Goal: Task Accomplishment & Management: Complete application form

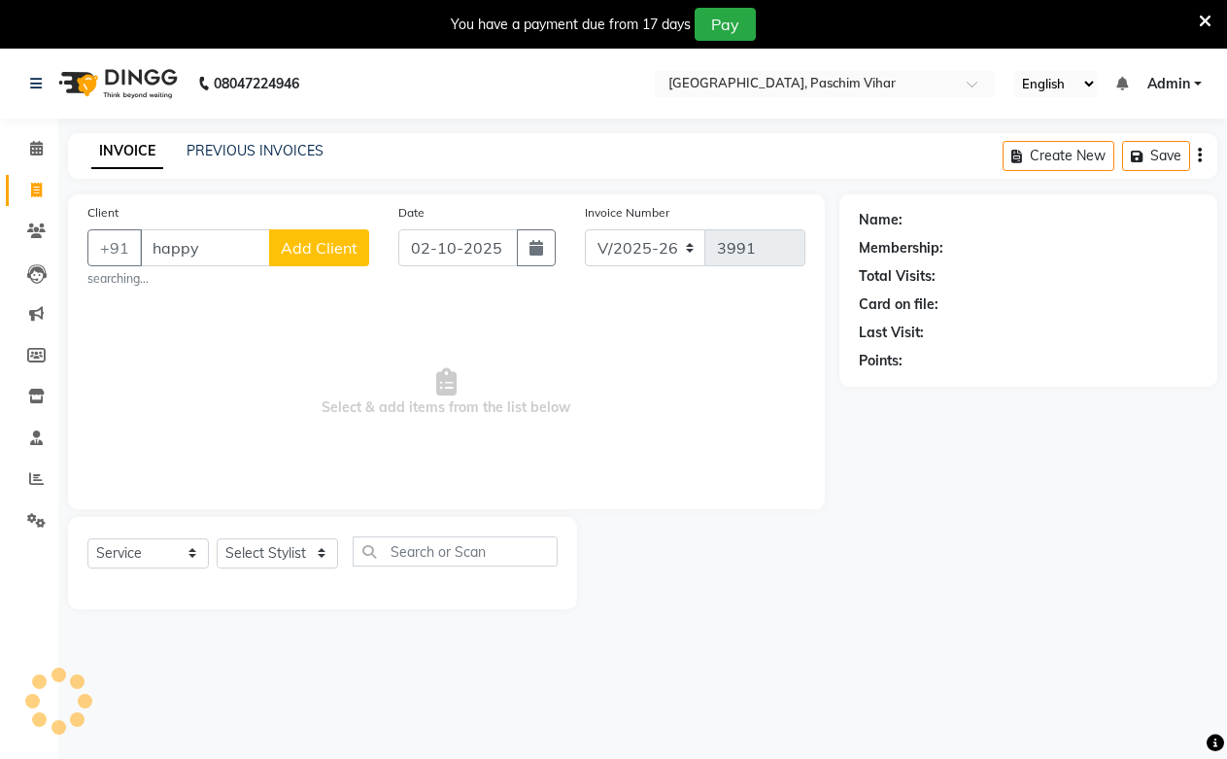
select select "223"
select select "service"
click at [297, 538] on select "Select Stylist" at bounding box center [277, 553] width 121 height 30
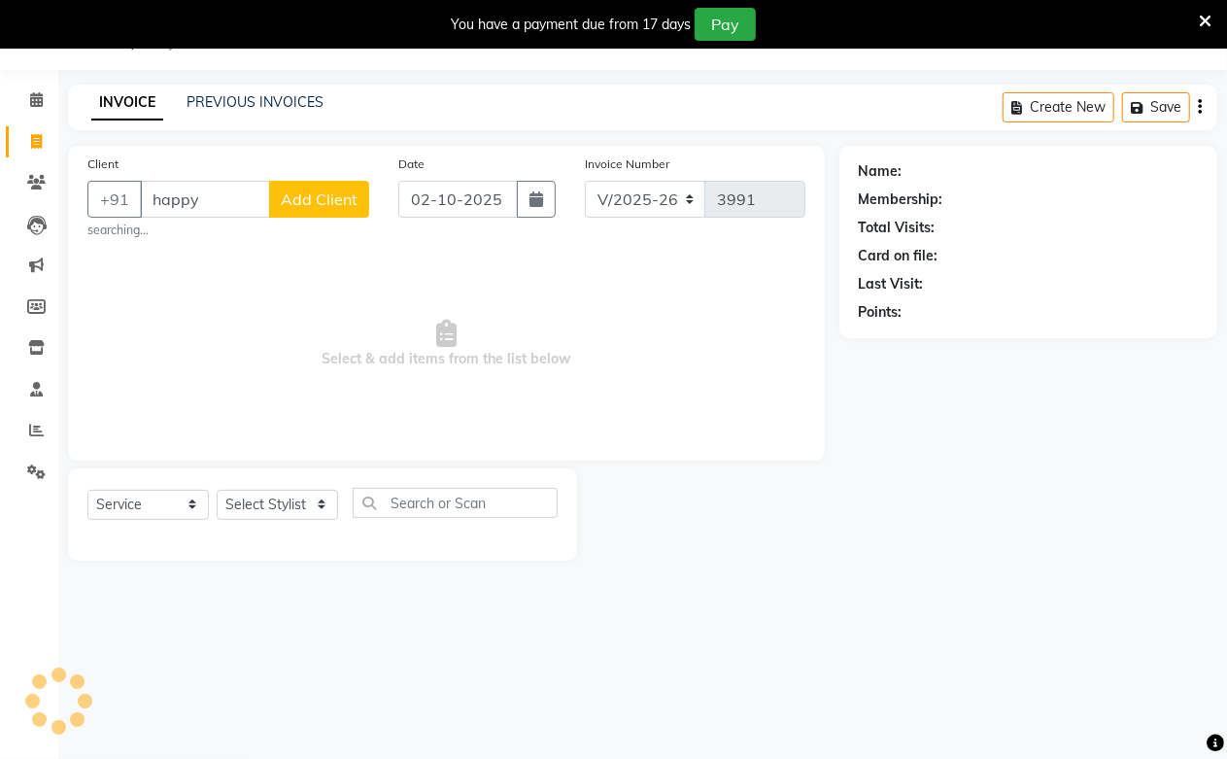
scroll to position [49, 0]
click at [285, 520] on select "Select Stylist" at bounding box center [277, 505] width 121 height 30
click at [284, 518] on select "Select Stylist" at bounding box center [277, 505] width 121 height 30
click at [285, 506] on select "Select Stylist" at bounding box center [277, 505] width 121 height 30
click at [224, 199] on input "happy" at bounding box center [205, 199] width 130 height 37
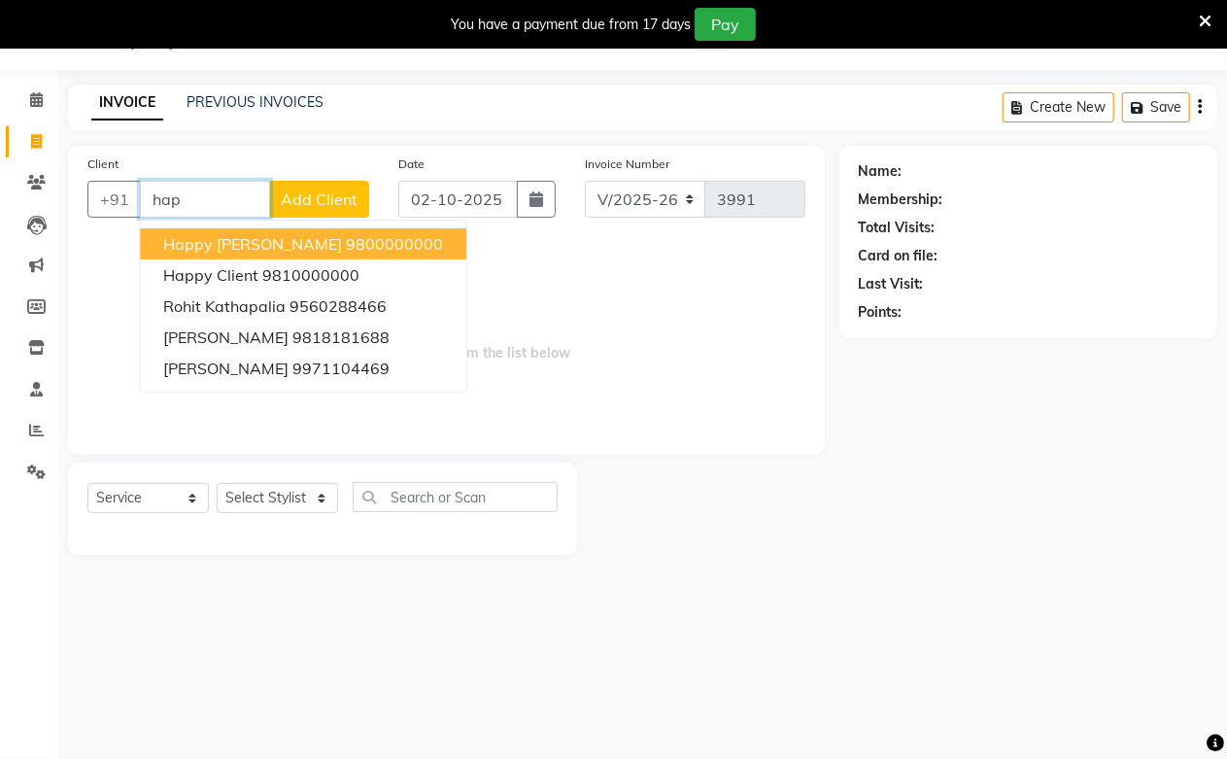
click at [159, 233] on button "happy [PERSON_NAME] 9800000000" at bounding box center [303, 243] width 326 height 31
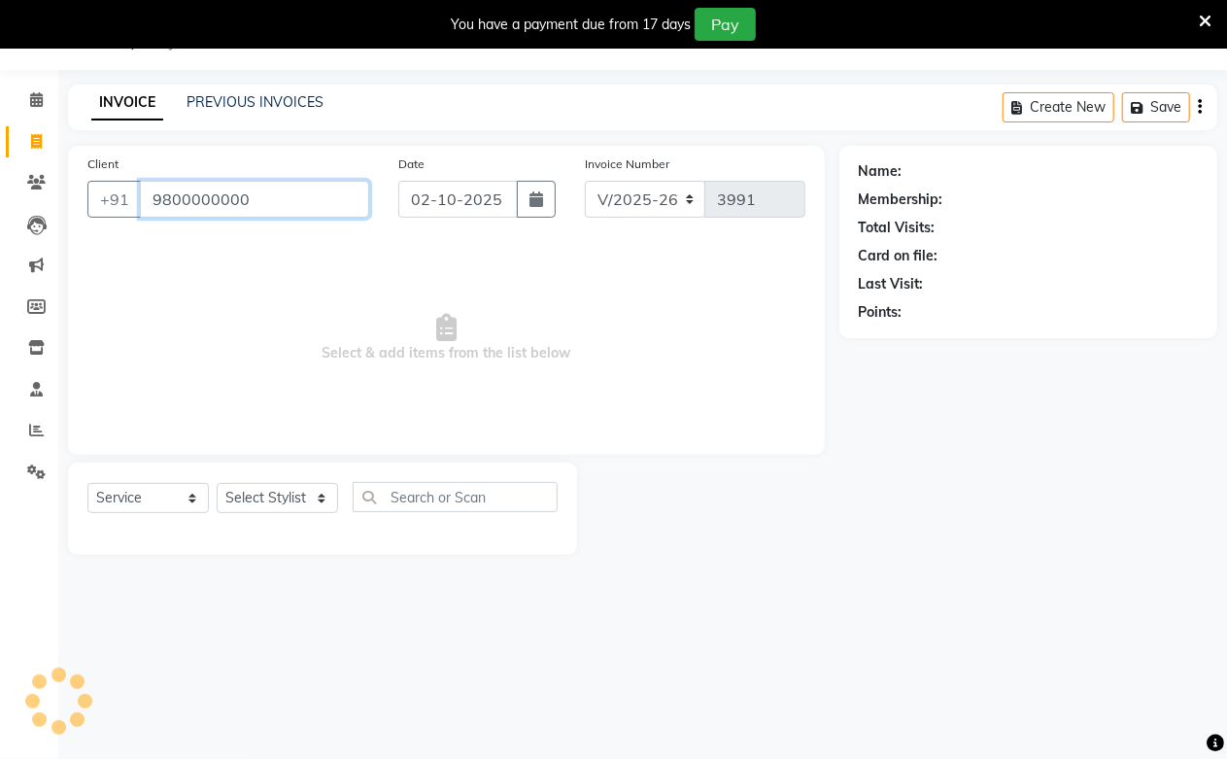
type input "9800000000"
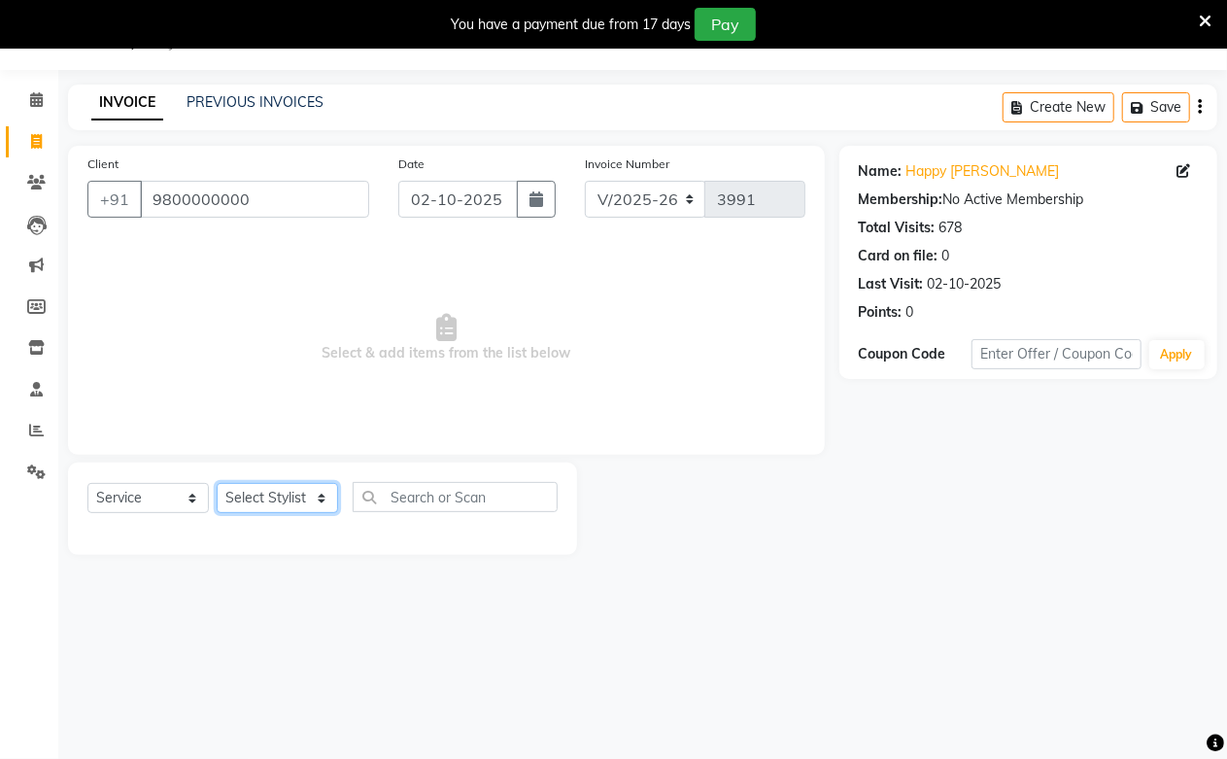
click at [284, 495] on select "Select Stylist Akash Amrita Anu Arun Gaurav [PERSON_NAME] KUNAL MANISH [PERSON_…" at bounding box center [277, 498] width 121 height 30
select select "59702"
click at [217, 484] on select "Select Stylist Akash Amrita Anu Arun Gaurav [PERSON_NAME] KUNAL MANISH [PERSON_…" at bounding box center [277, 498] width 121 height 30
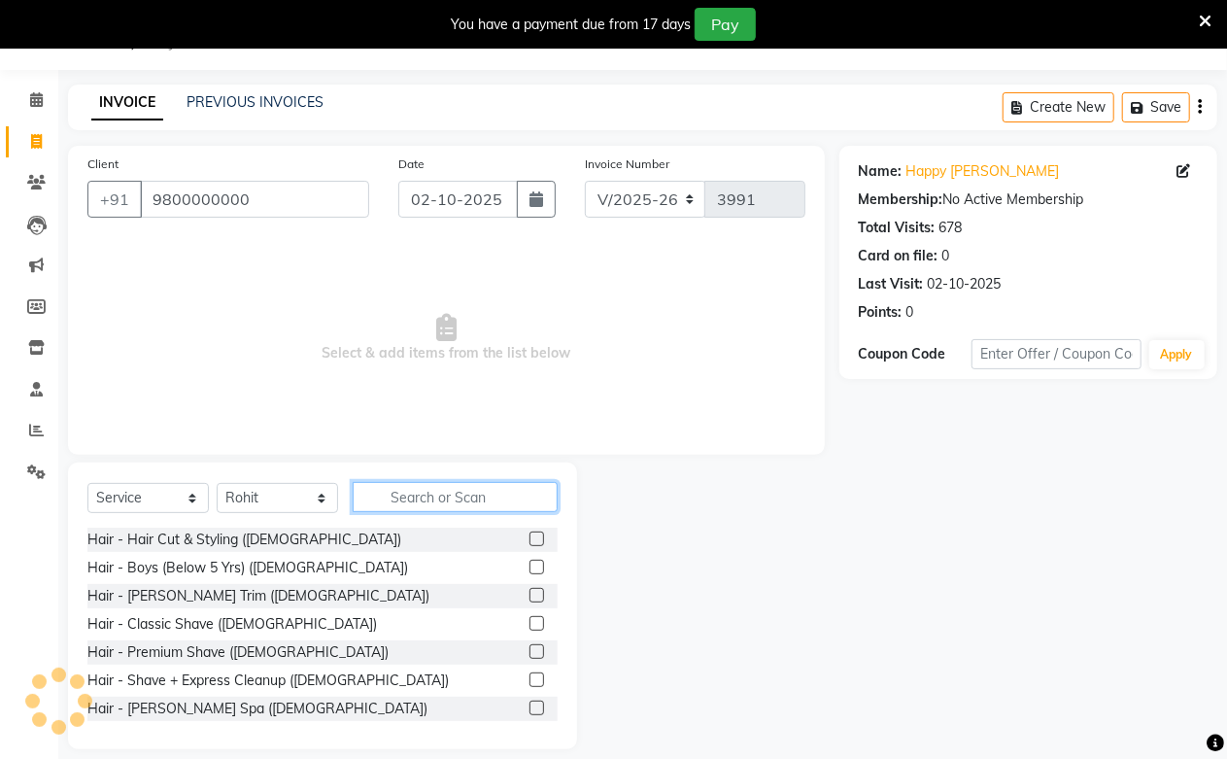
click at [413, 503] on input "text" at bounding box center [455, 497] width 205 height 30
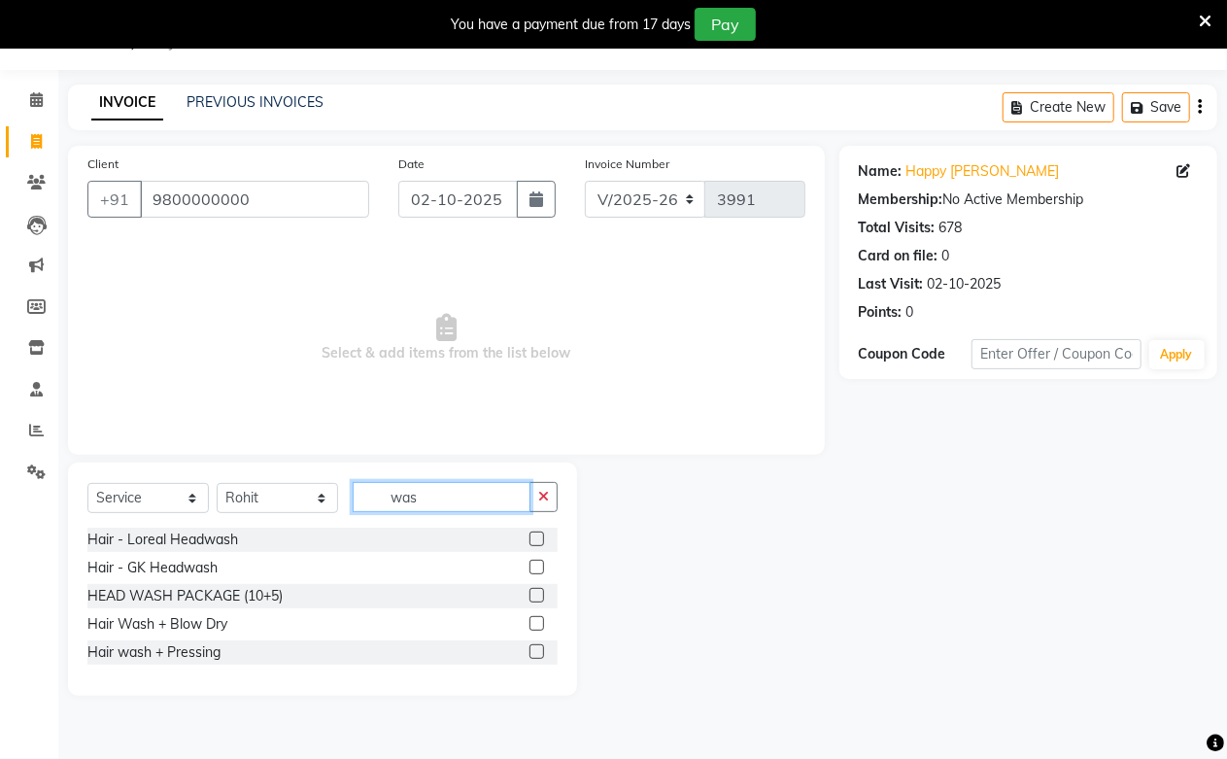
type input "was"
click at [534, 537] on label at bounding box center [536, 538] width 15 height 15
click at [534, 537] on input "checkbox" at bounding box center [535, 539] width 13 height 13
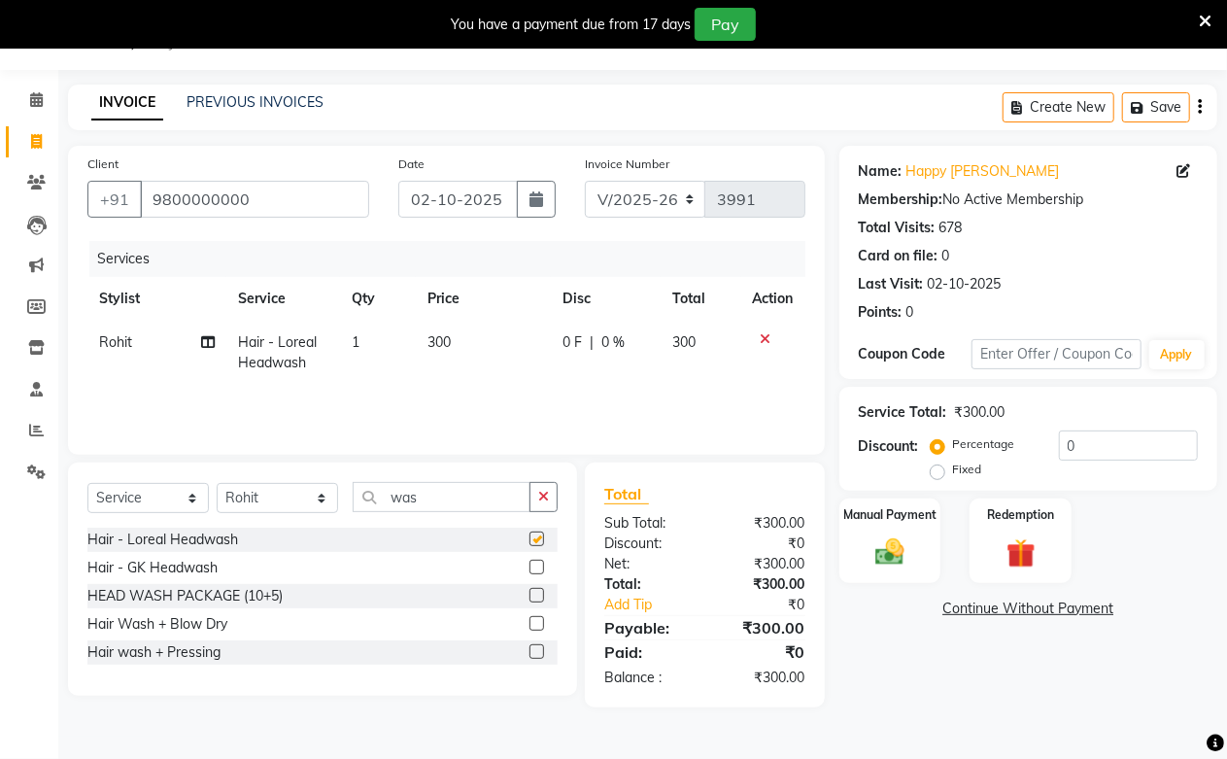
checkbox input "false"
click at [424, 348] on td "300" at bounding box center [483, 353] width 135 height 64
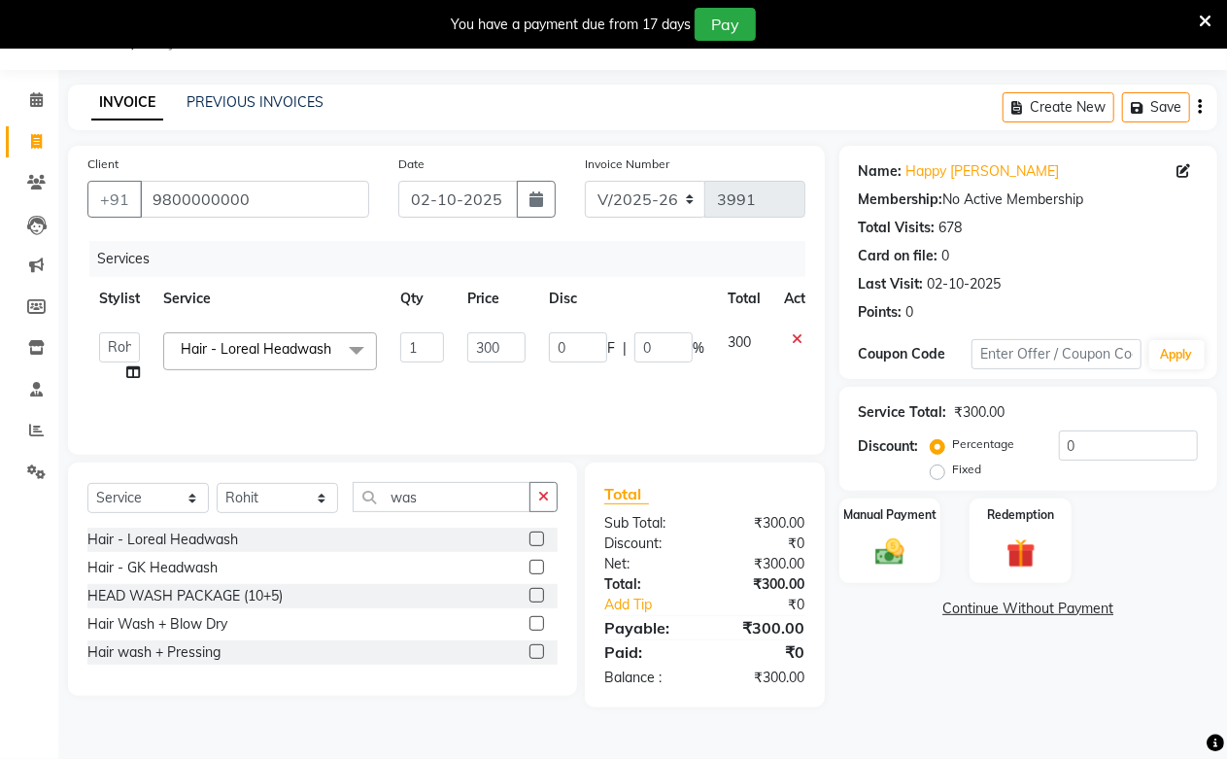
click at [460, 347] on tr "Akash Amrita Anu Arun Gaurav [PERSON_NAME] KUNAL MANISH [PERSON_NAME] [PERSON_N…" at bounding box center [461, 358] width 749 height 74
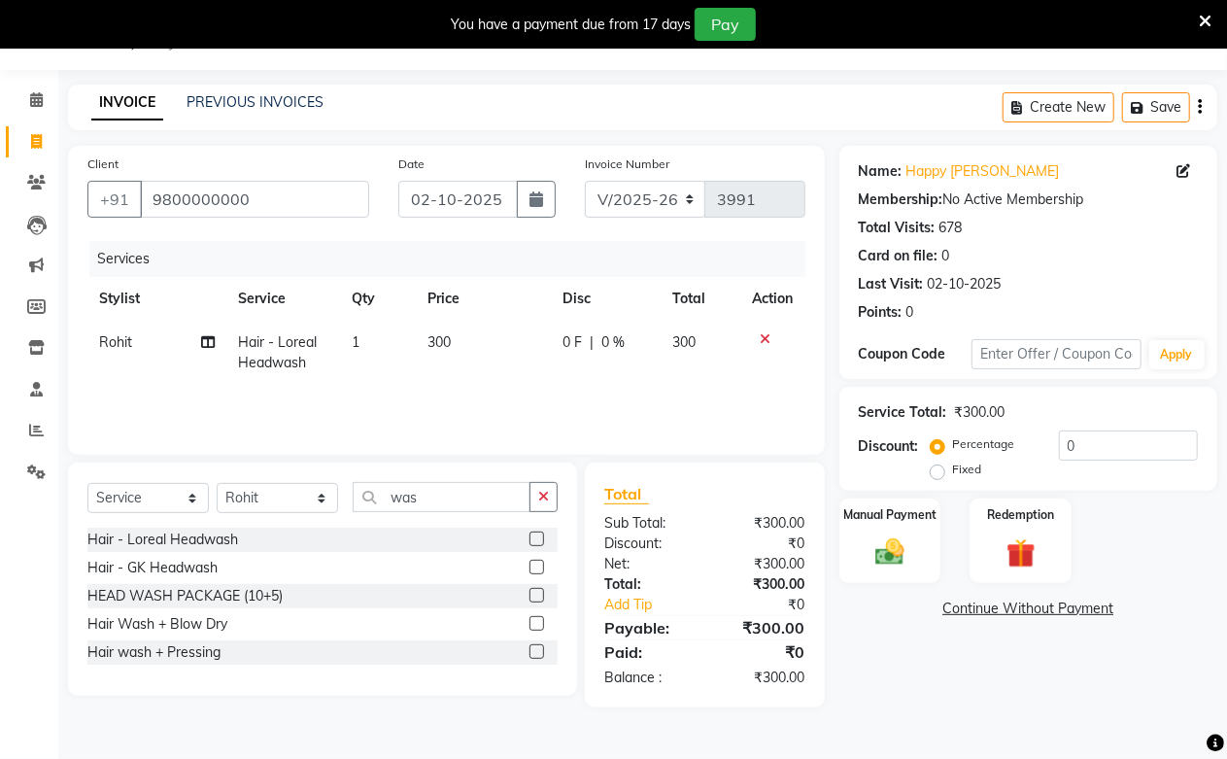
click at [461, 346] on td "300" at bounding box center [483, 353] width 135 height 64
select select "59702"
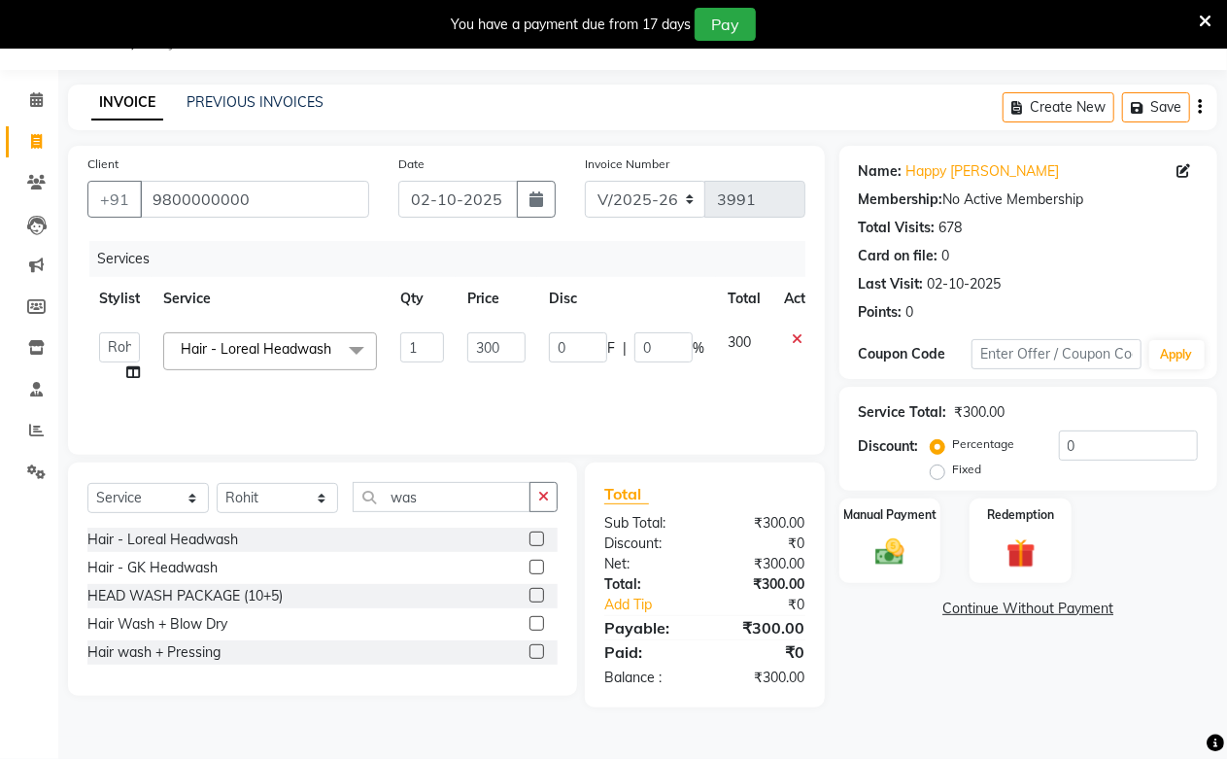
click at [472, 344] on input "300" at bounding box center [496, 347] width 58 height 30
type input "400"
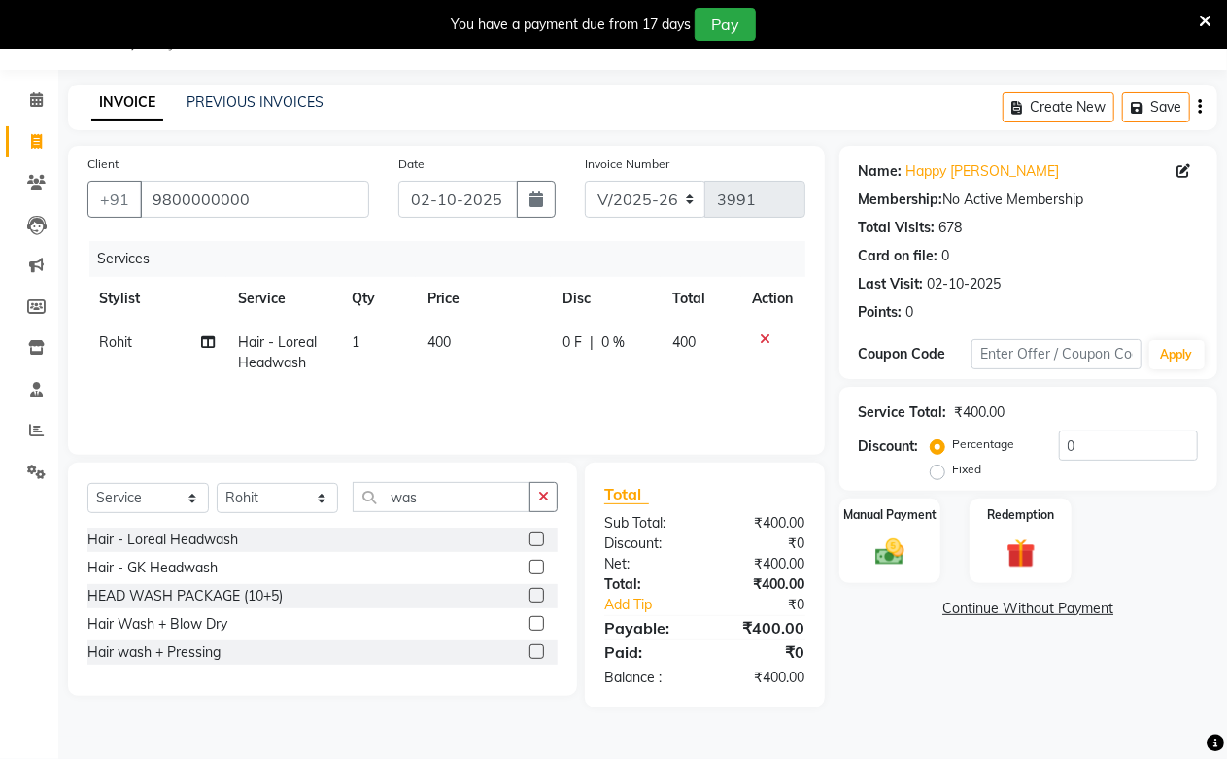
click at [478, 440] on div "Client [PHONE_NUMBER] Date [DATE] Invoice Number V/2025 V/[PHONE_NUMBER] Servic…" at bounding box center [446, 300] width 757 height 309
click at [369, 355] on td "1" at bounding box center [378, 353] width 76 height 64
select select "59702"
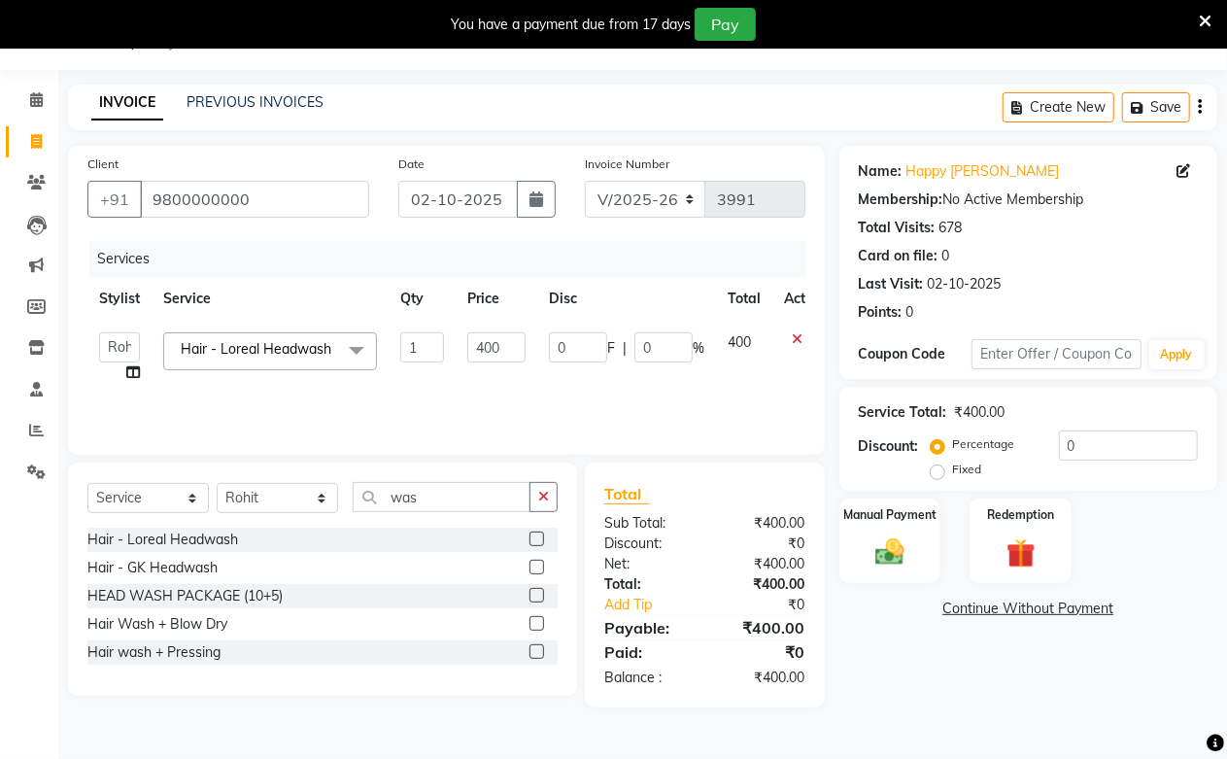
click at [369, 355] on span at bounding box center [356, 350] width 39 height 37
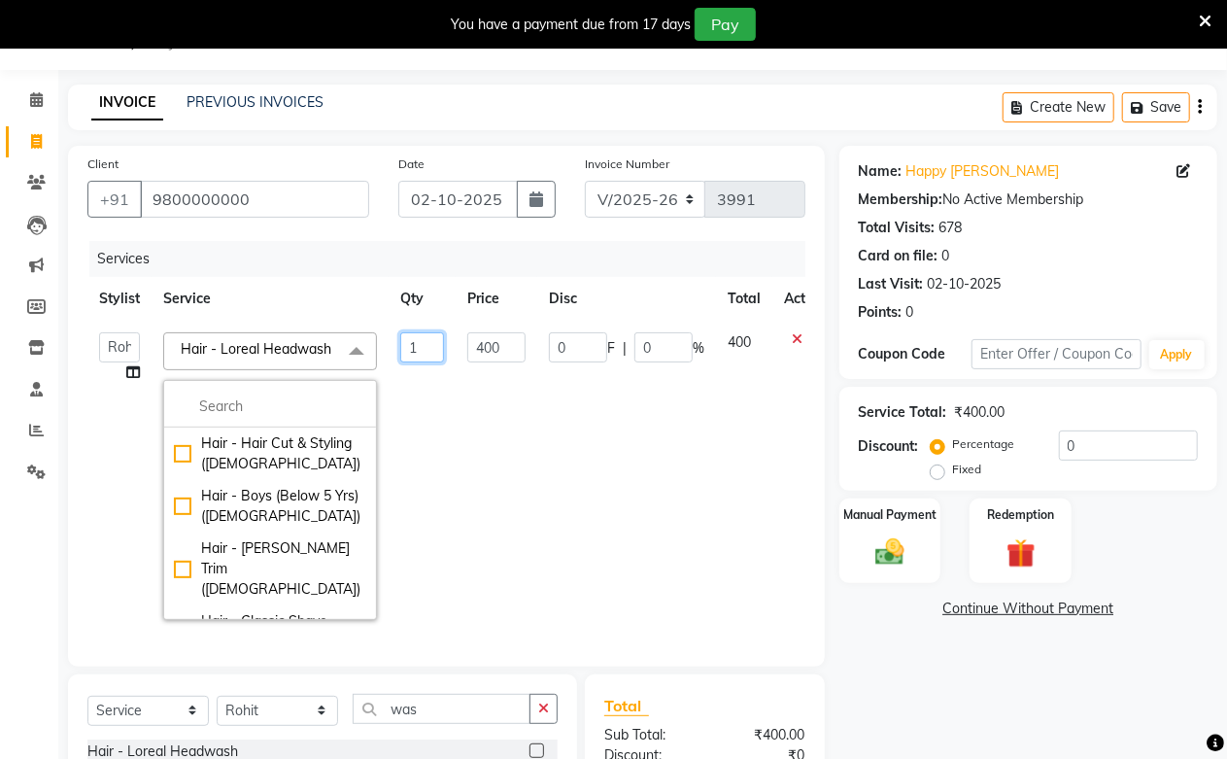
click at [403, 351] on input "1" at bounding box center [422, 347] width 44 height 30
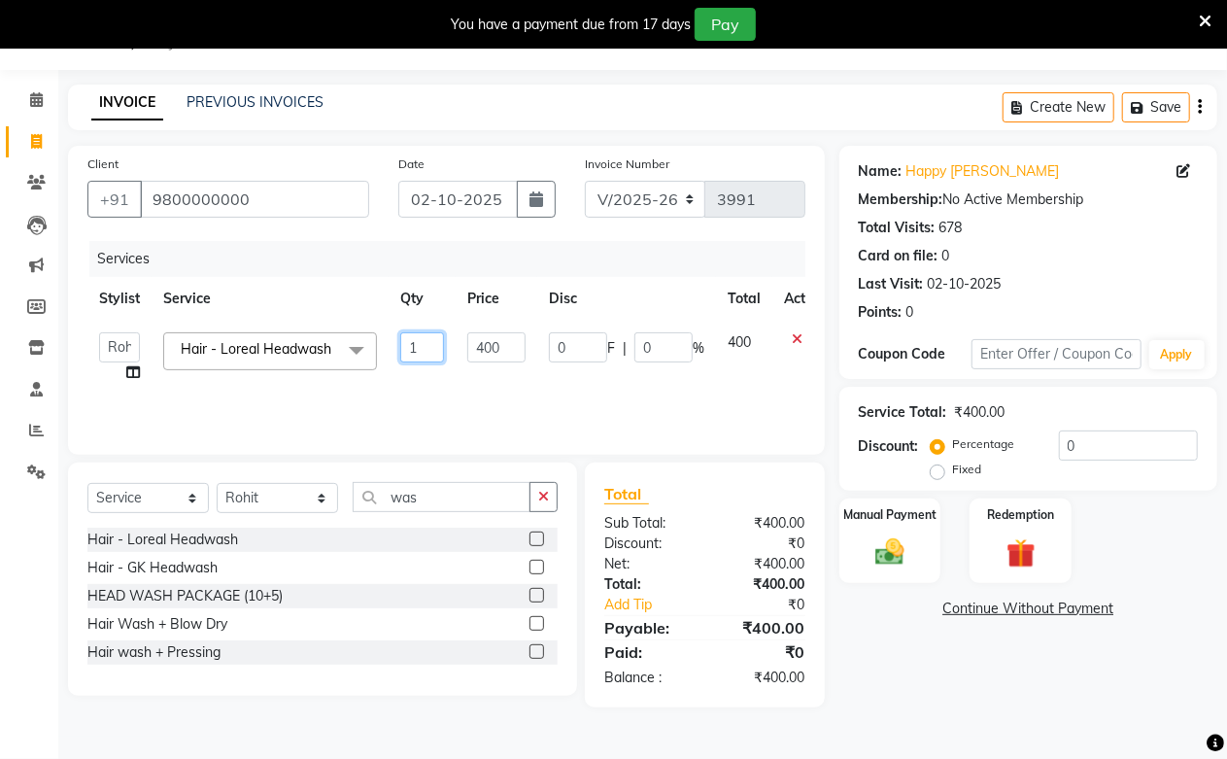
click at [403, 351] on input "1" at bounding box center [422, 347] width 44 height 30
type input "2"
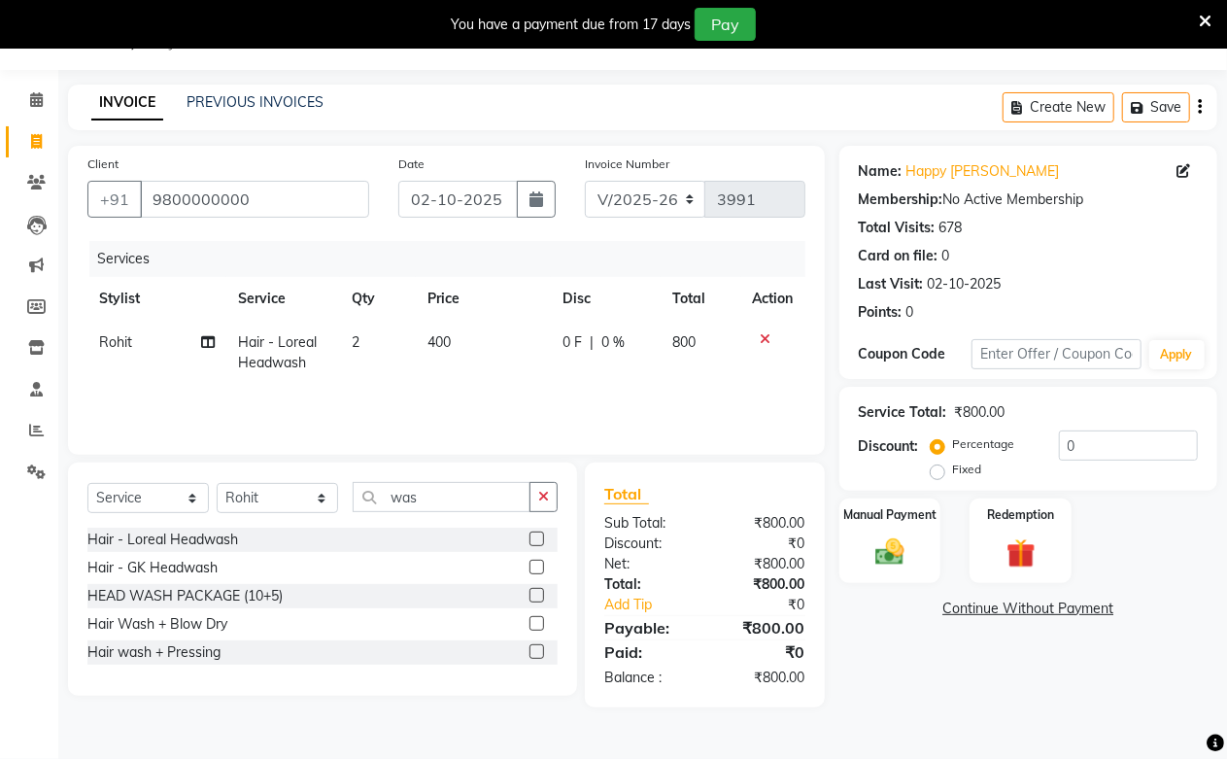
click at [425, 402] on div "Services Stylist Service Qty Price Disc Total Action Rohit Hair - Loreal Headwa…" at bounding box center [446, 338] width 718 height 194
click at [429, 337] on span "400" at bounding box center [438, 341] width 23 height 17
select select "59702"
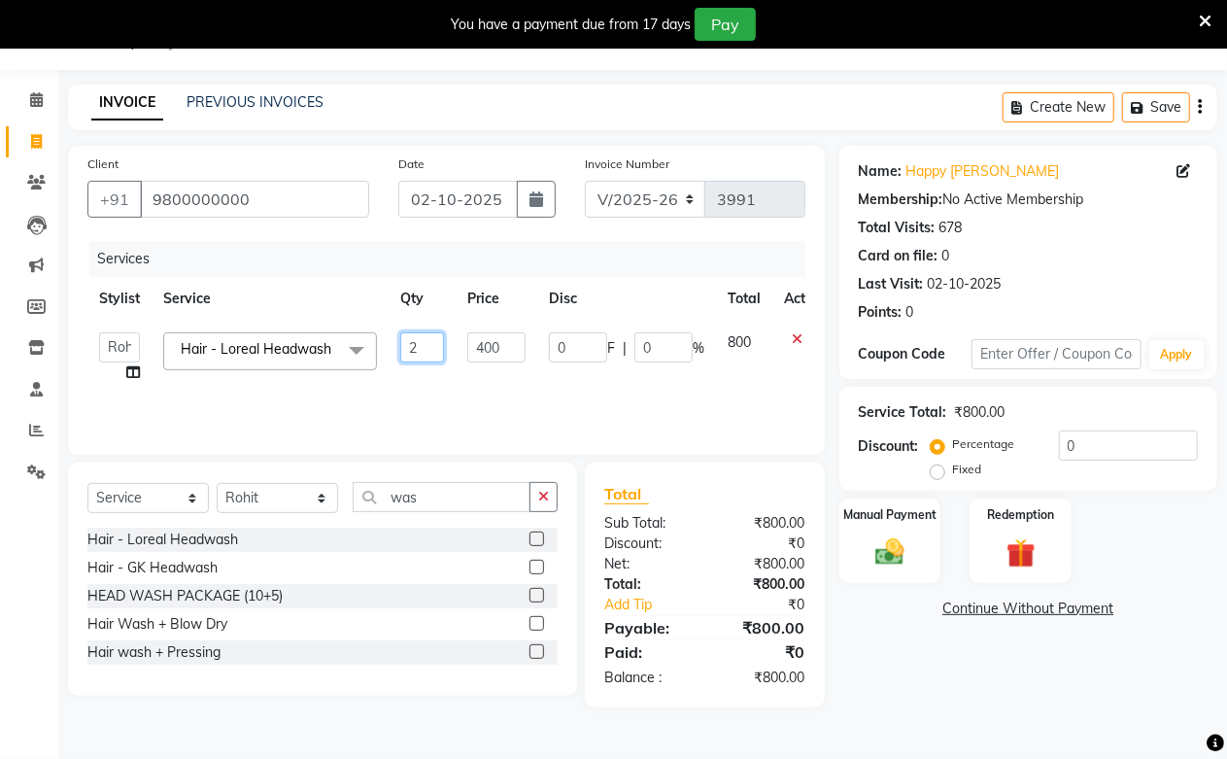
click at [429, 337] on input "2" at bounding box center [422, 347] width 44 height 30
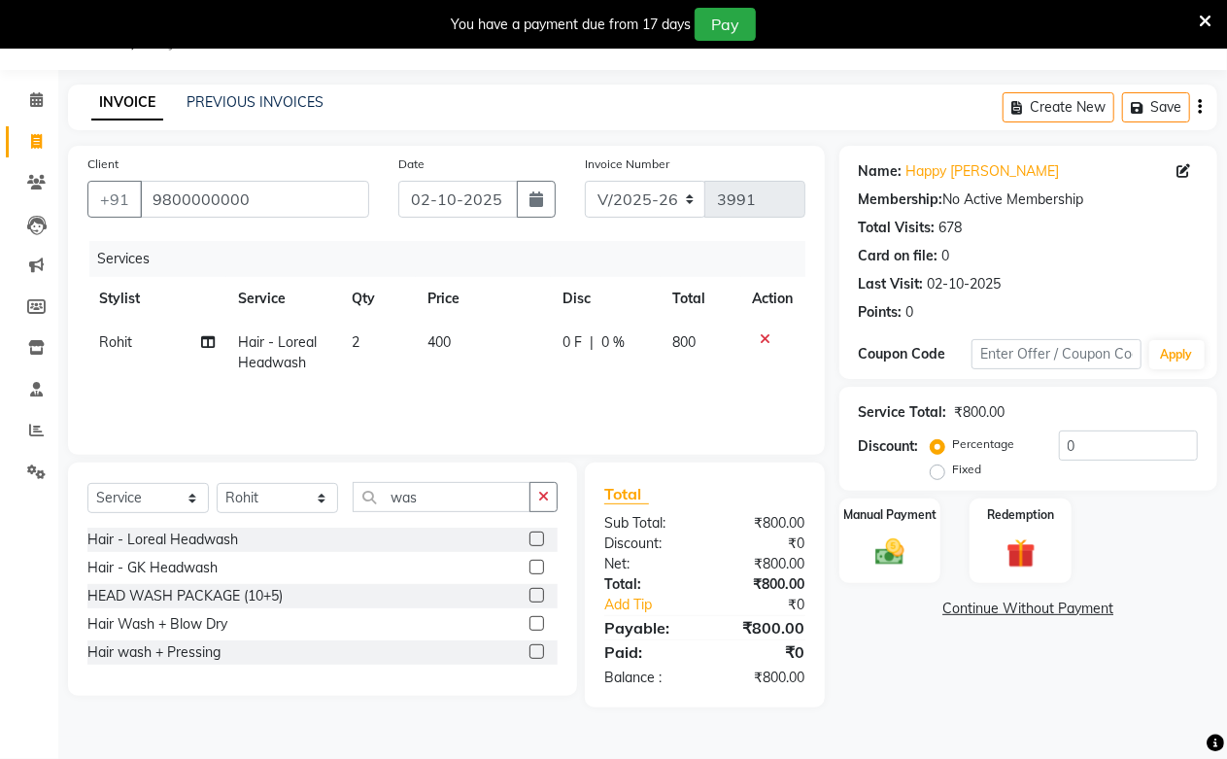
click at [476, 345] on td "400" at bounding box center [483, 353] width 135 height 64
select select "59702"
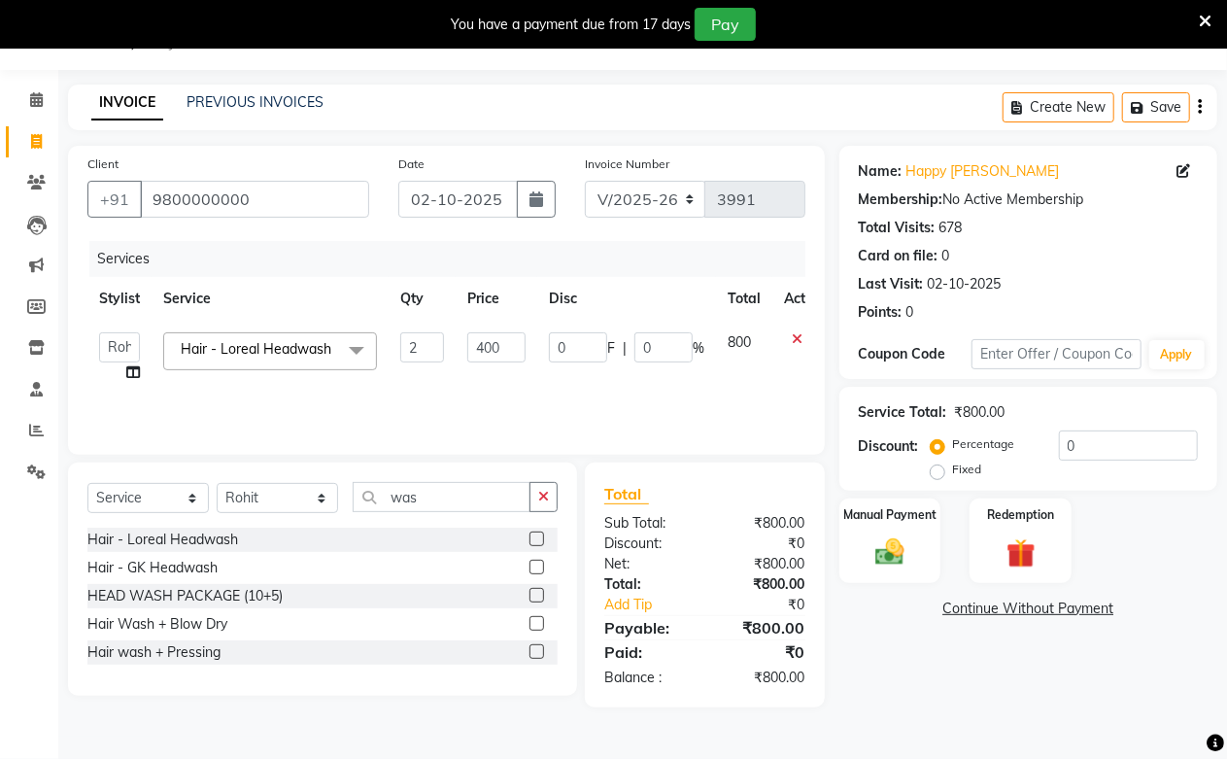
click at [476, 345] on input "400" at bounding box center [496, 347] width 58 height 30
type input "350"
click at [473, 414] on div "Services Stylist Service Qty Price Disc Total Action Akash Amrita Anu Arun Gaur…" at bounding box center [446, 338] width 718 height 194
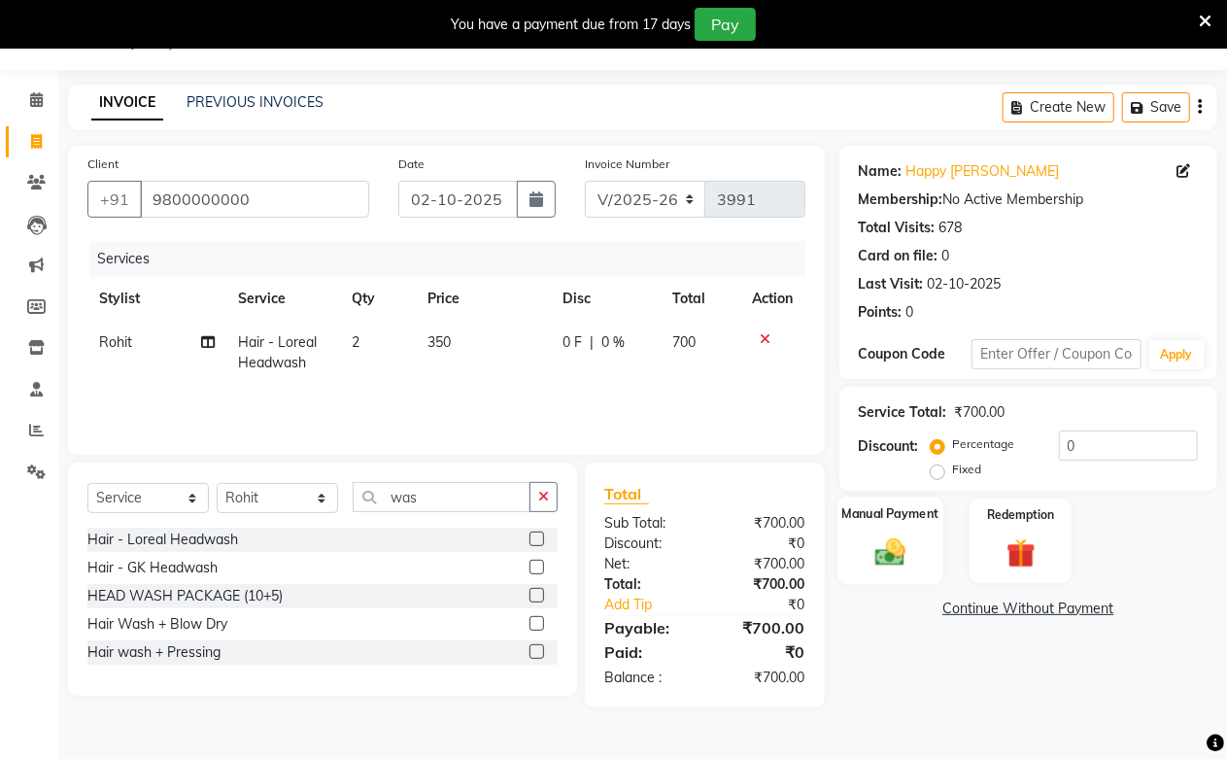
click at [898, 562] on img at bounding box center [891, 551] width 50 height 35
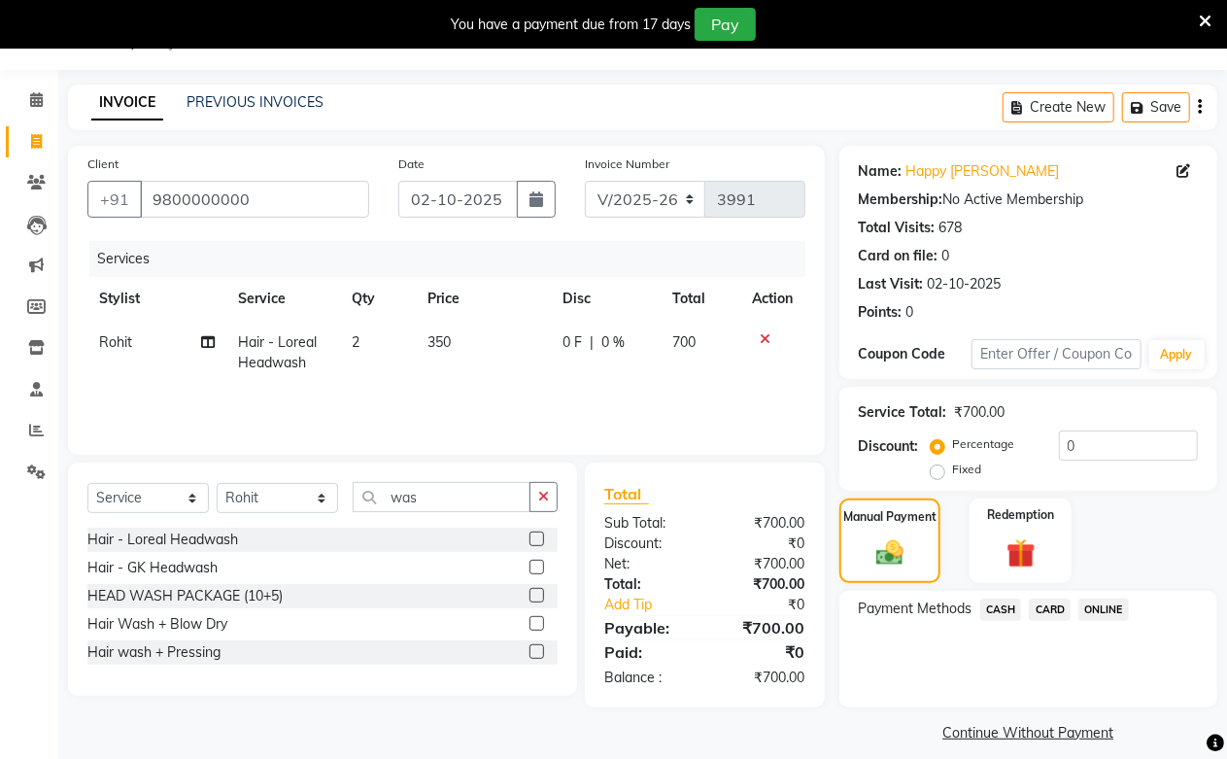
click at [997, 603] on span "CASH" at bounding box center [1001, 609] width 42 height 22
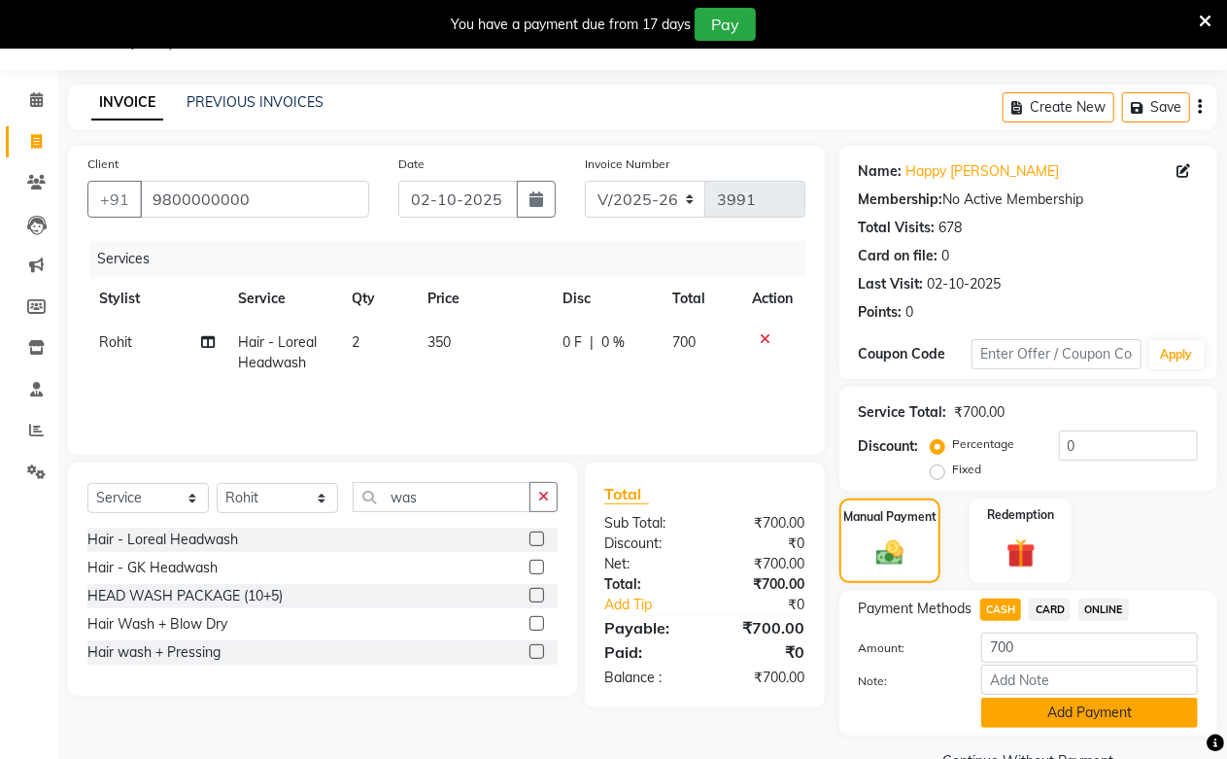
click at [1016, 707] on button "Add Payment" at bounding box center [1089, 713] width 217 height 30
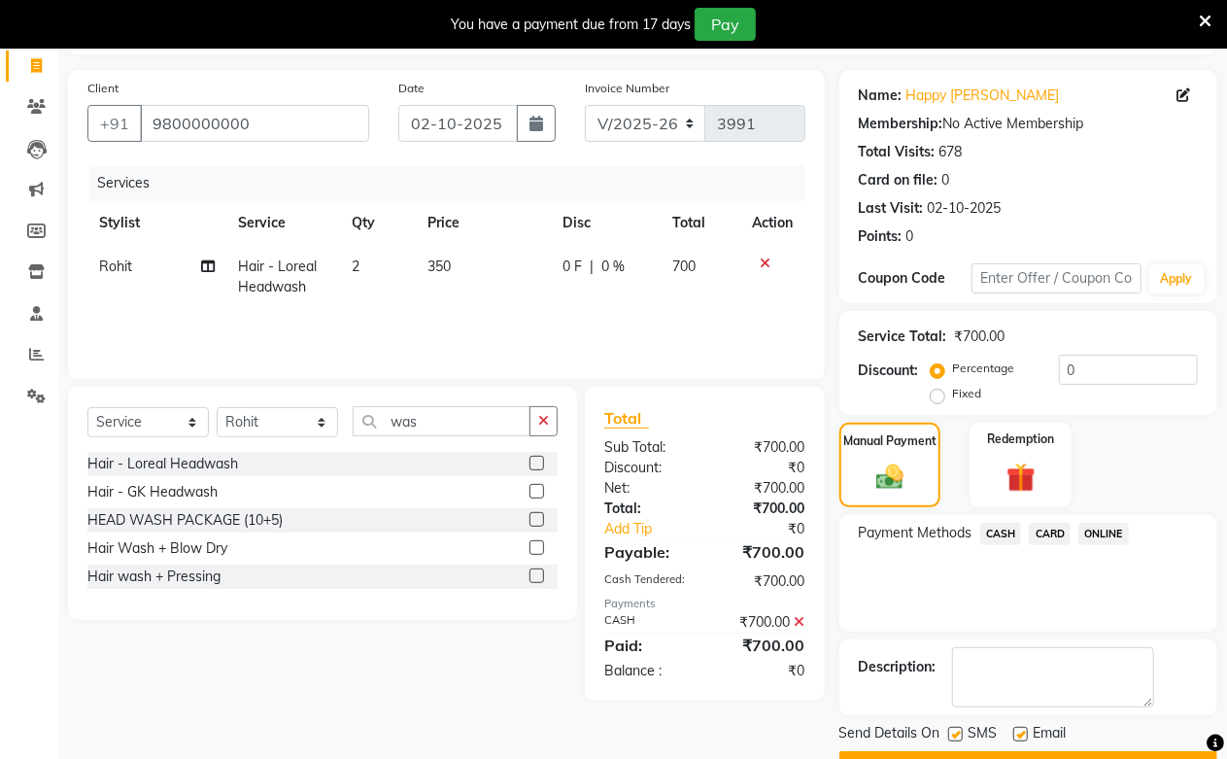
scroll to position [156, 0]
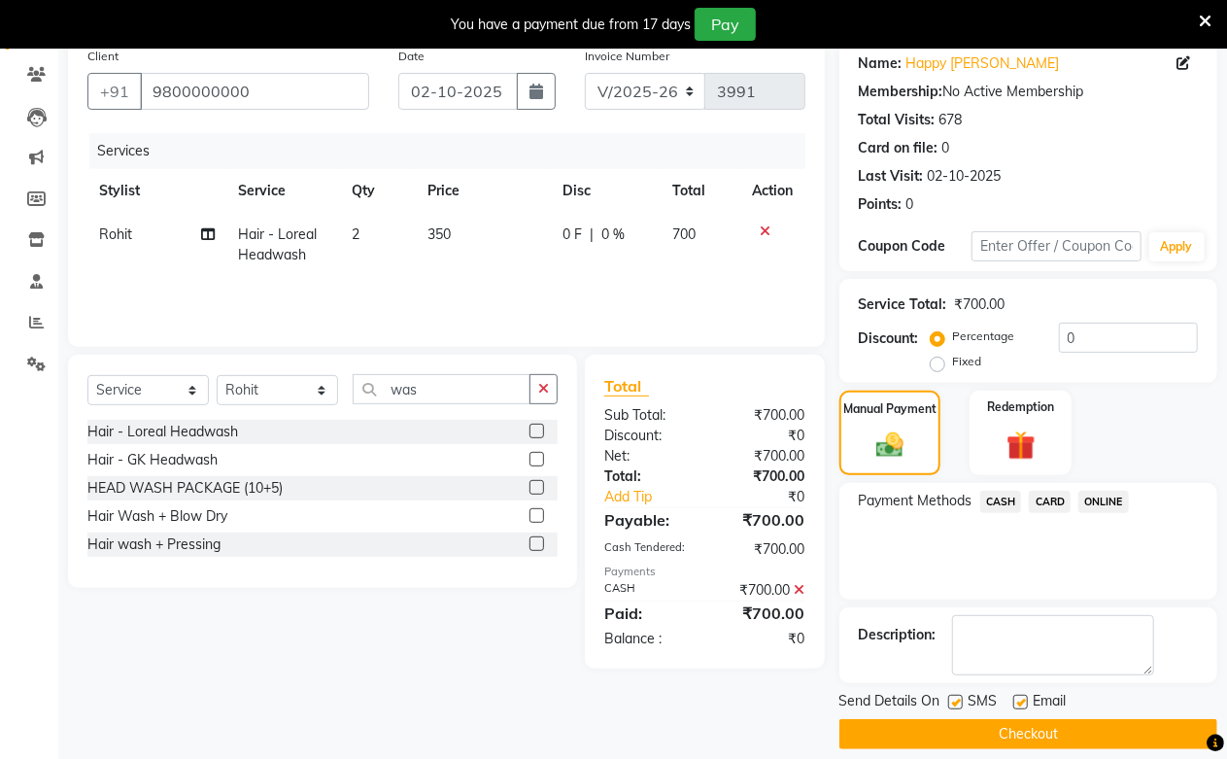
click at [1027, 726] on button "Checkout" at bounding box center [1028, 734] width 378 height 30
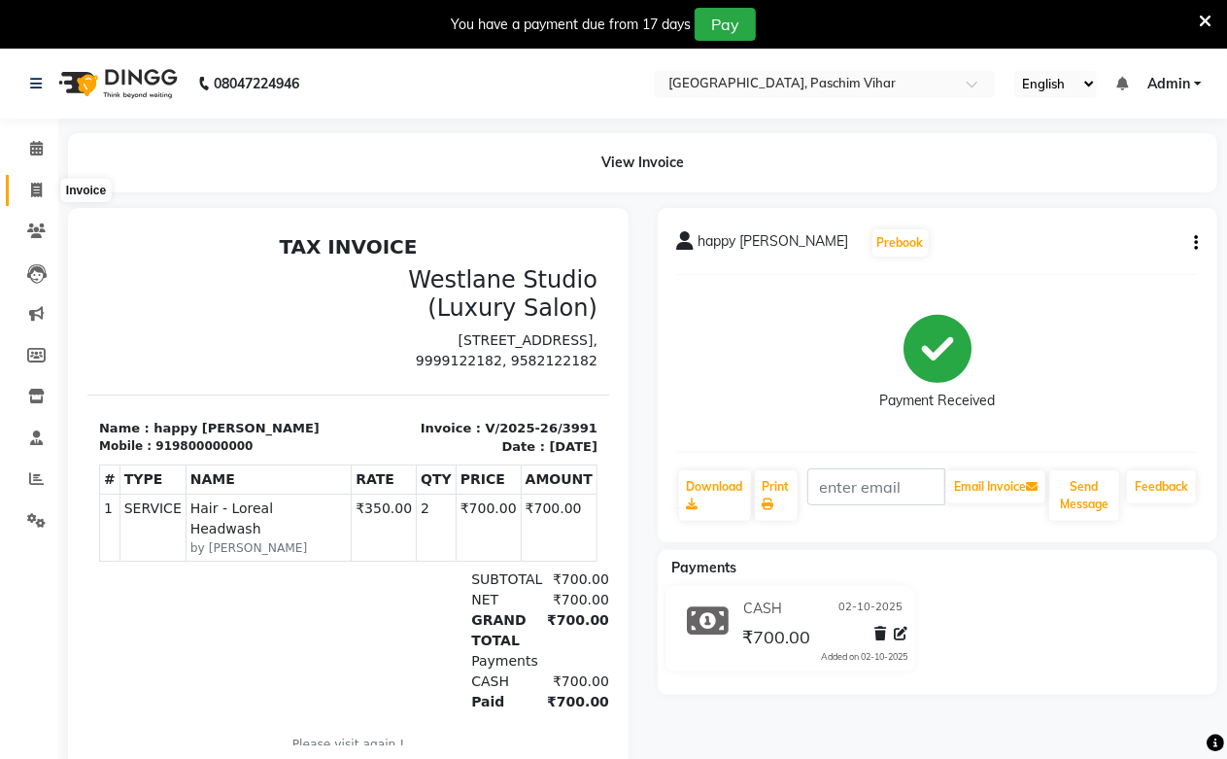
click at [33, 196] on icon at bounding box center [36, 190] width 11 height 15
select select "service"
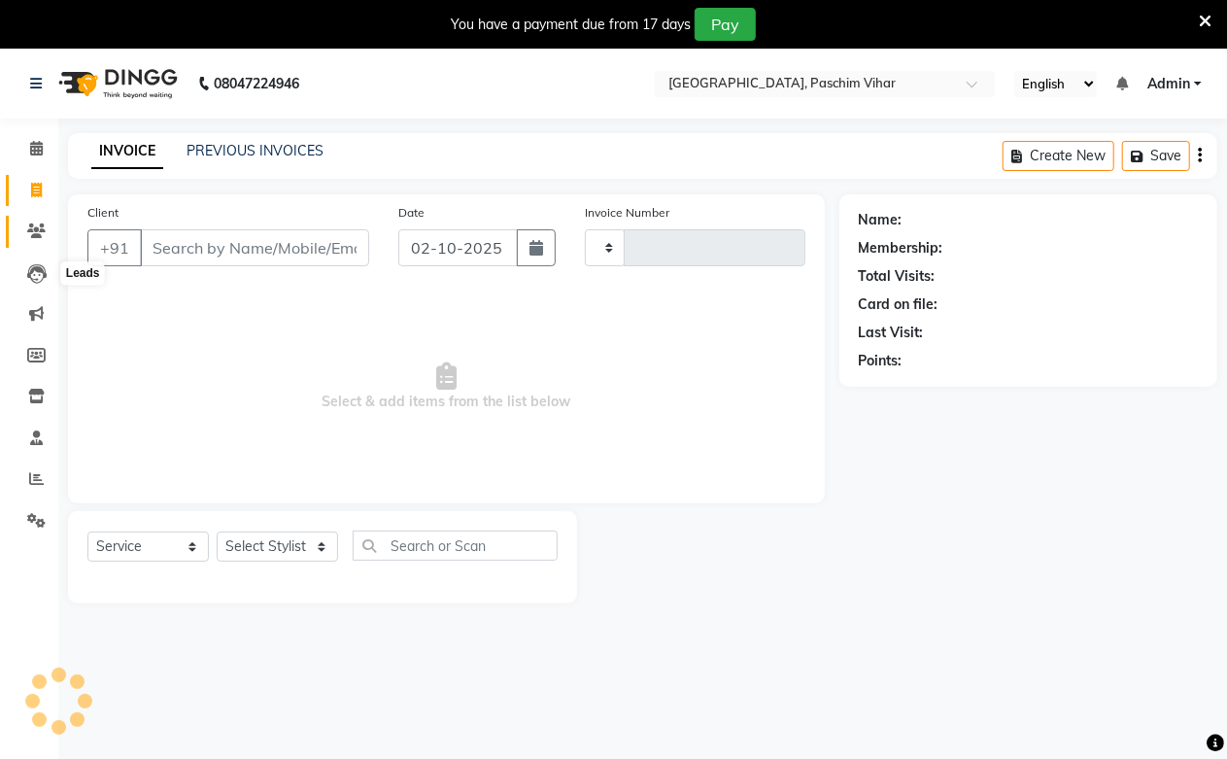
scroll to position [49, 0]
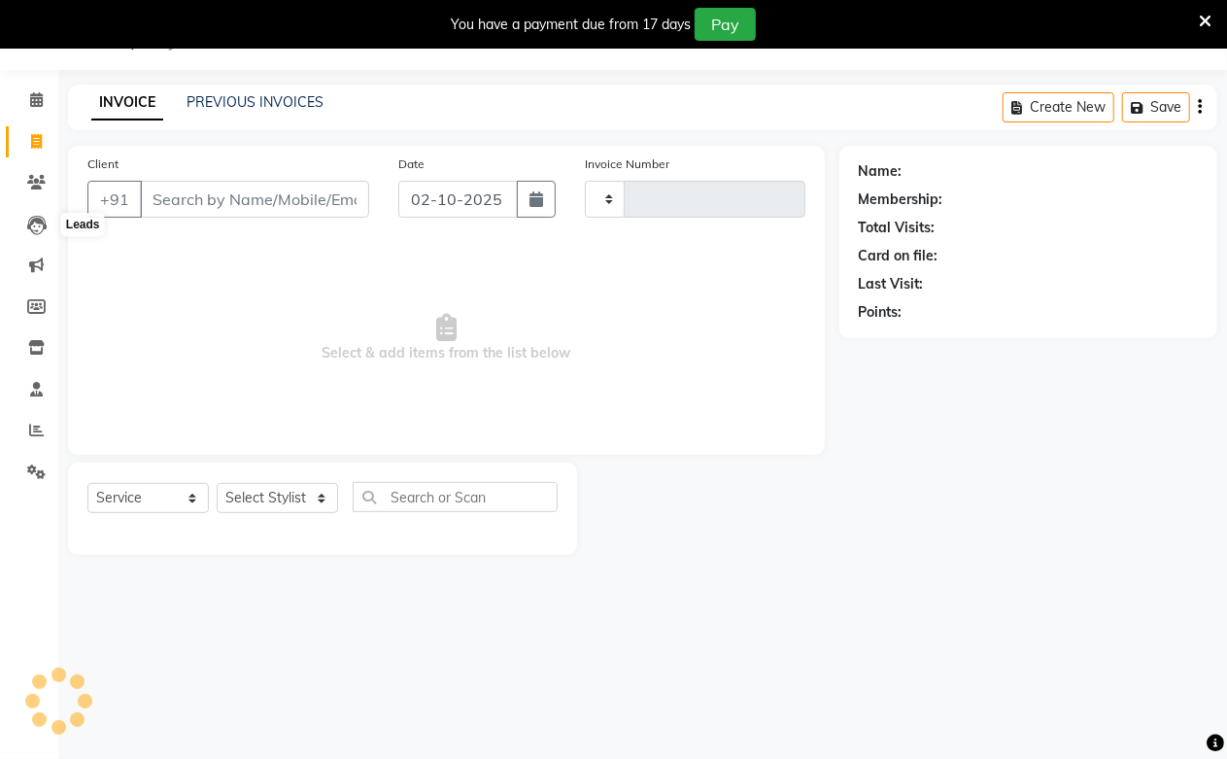
type input "3992"
select select "223"
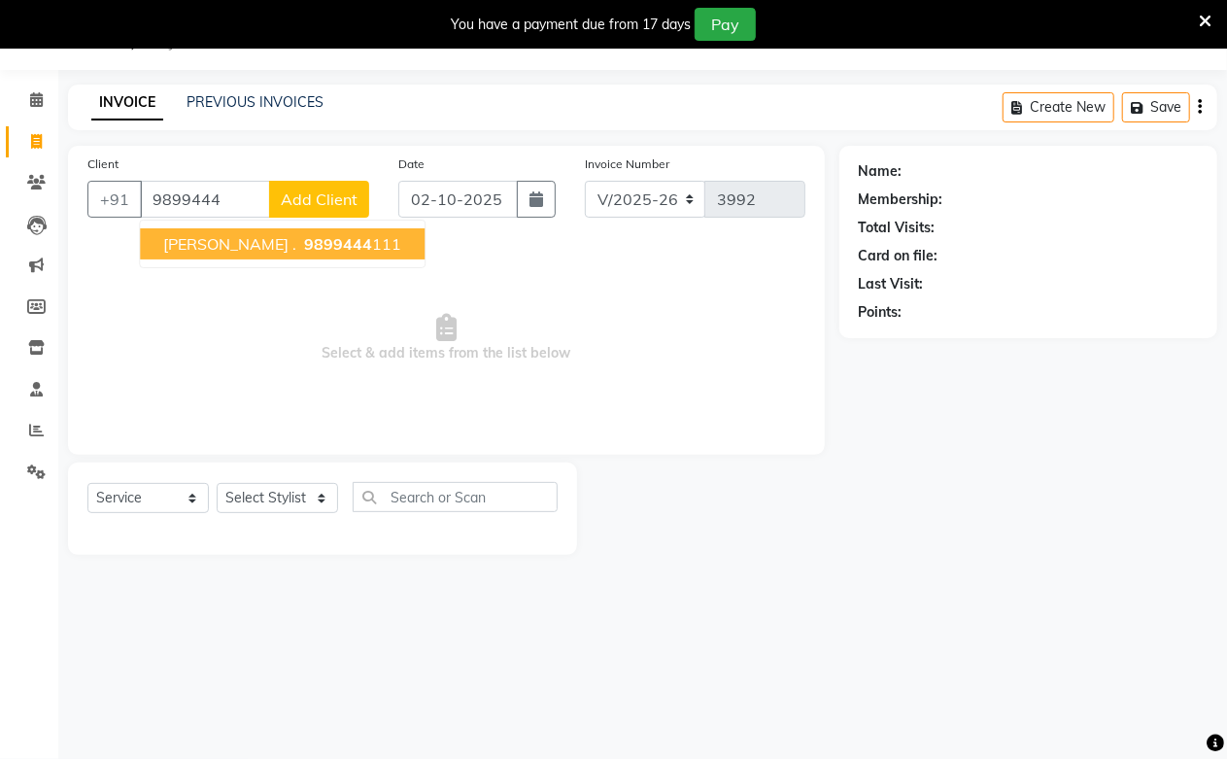
click at [304, 237] on span "9899444" at bounding box center [338, 243] width 68 height 19
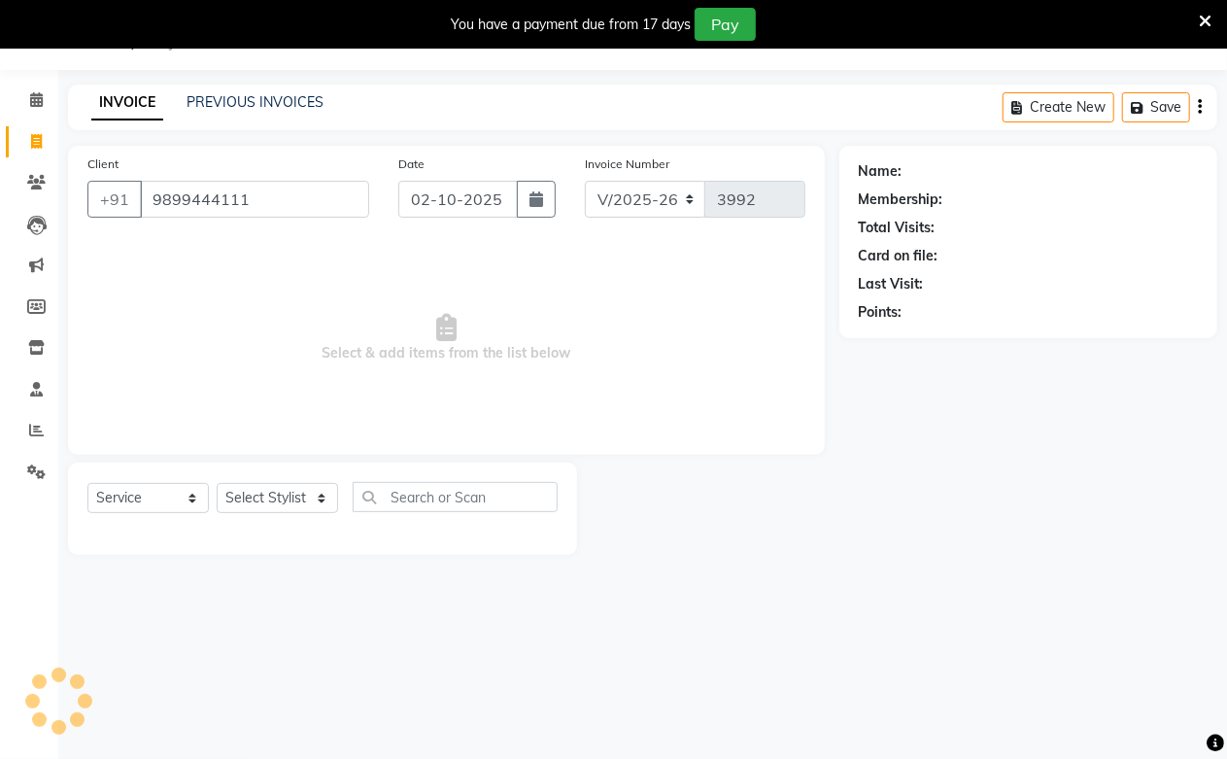
type input "9899444111"
click at [289, 489] on select "Select Stylist Akash Amrita Anu Arun Gaurav [PERSON_NAME] KUNAL MANISH [PERSON_…" at bounding box center [277, 498] width 121 height 30
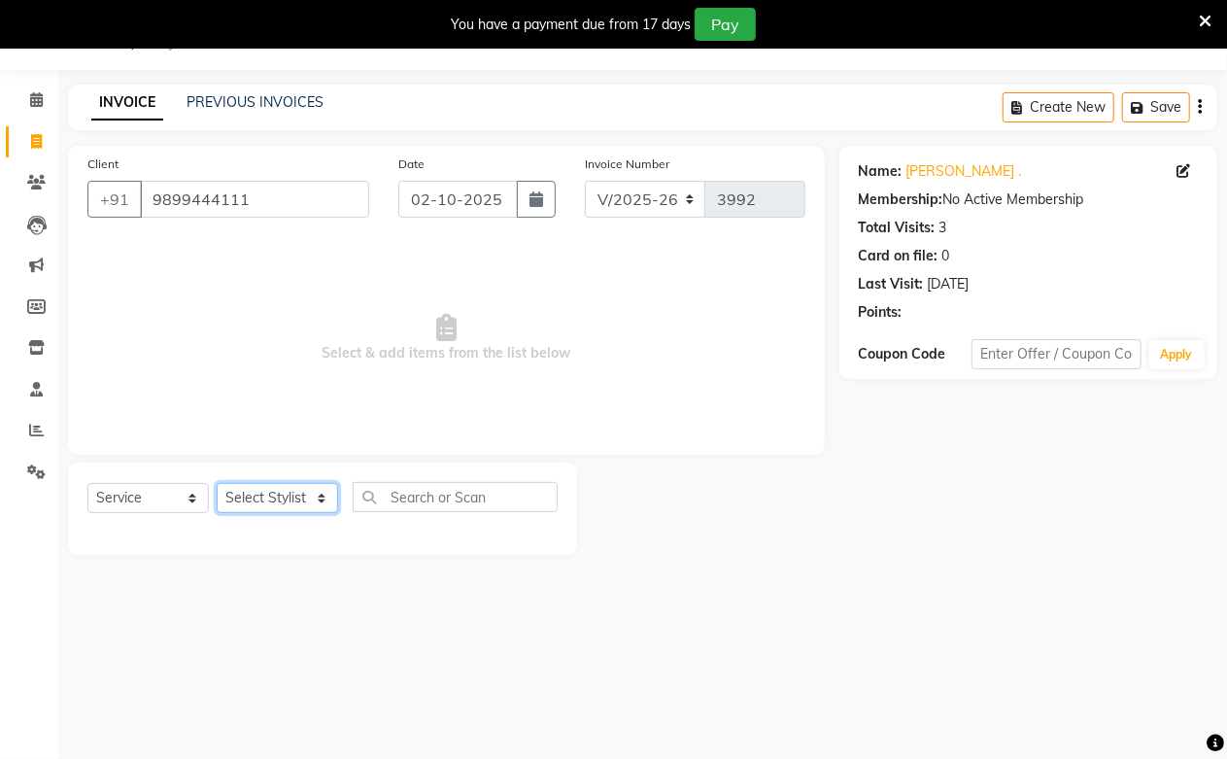
select select "6559"
click at [217, 484] on select "Select Stylist Akash Amrita Anu Arun Gaurav [PERSON_NAME] KUNAL MANISH [PERSON_…" at bounding box center [277, 498] width 121 height 30
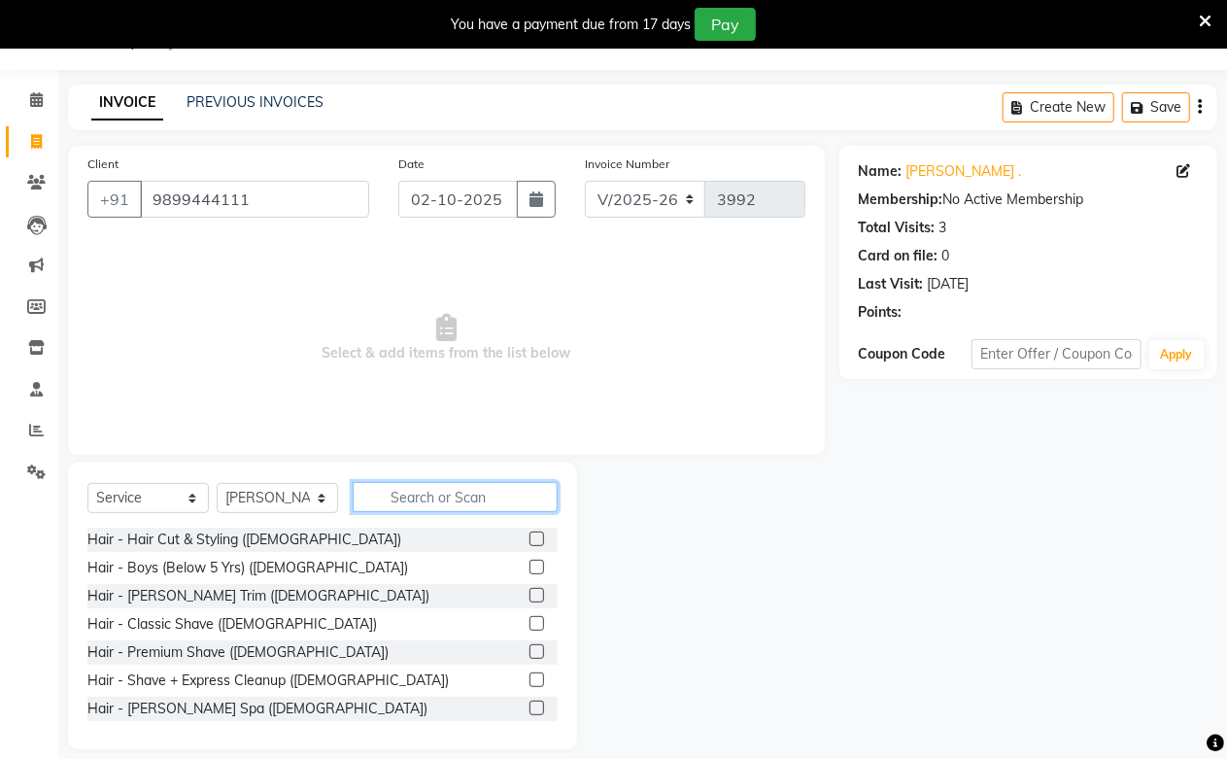
click at [418, 510] on input "text" at bounding box center [455, 497] width 205 height 30
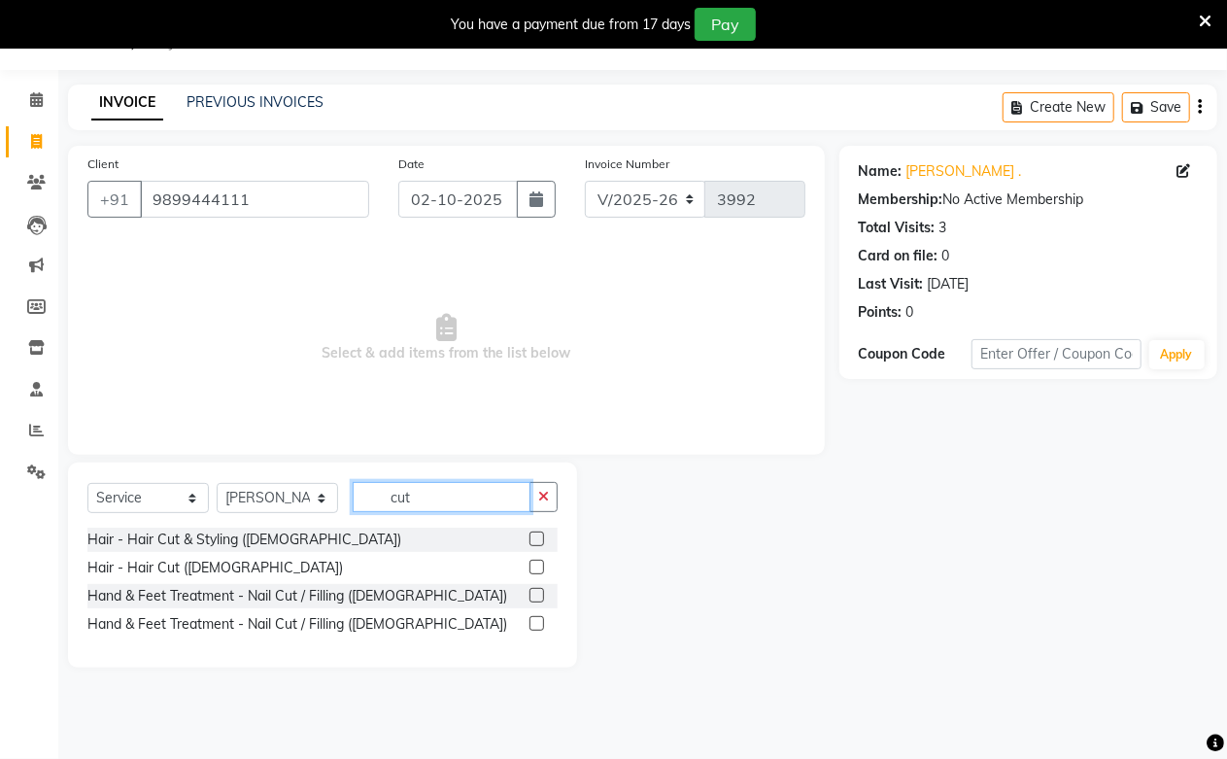
type input "cut"
click at [530, 535] on label at bounding box center [536, 538] width 15 height 15
click at [530, 535] on input "checkbox" at bounding box center [535, 539] width 13 height 13
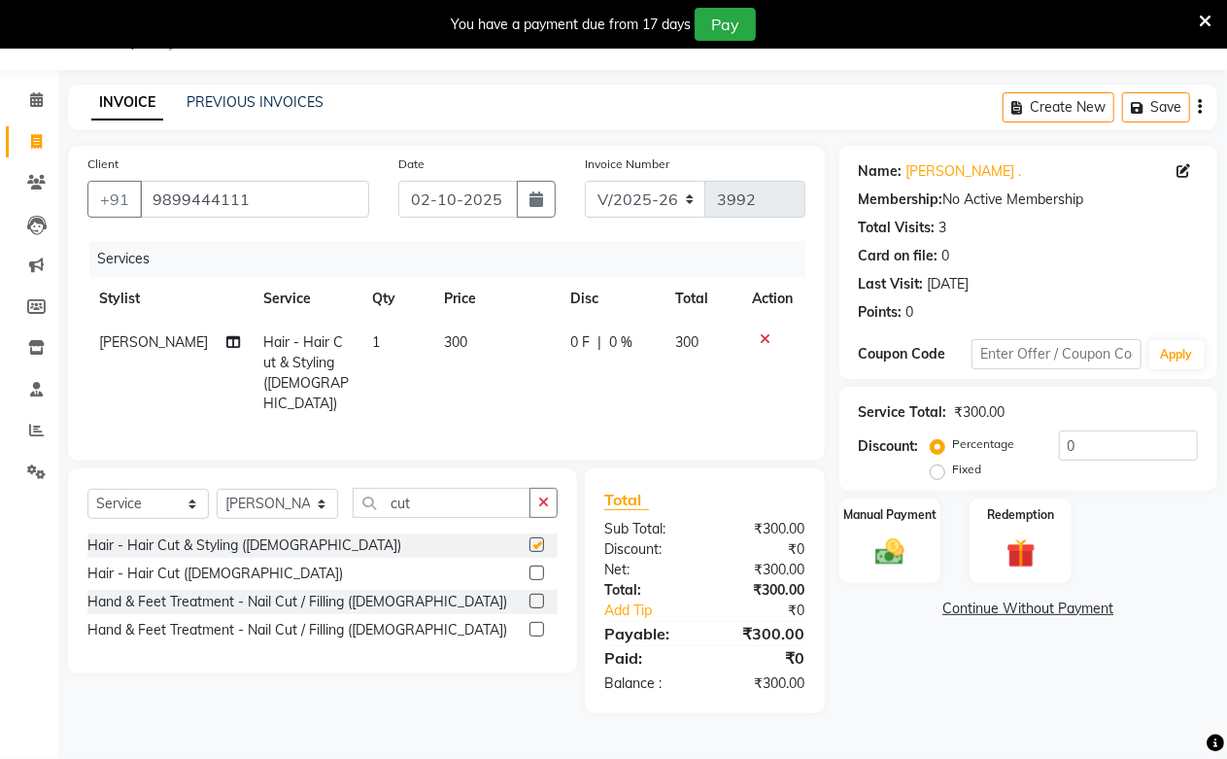
checkbox input "false"
click at [452, 503] on input "cut" at bounding box center [442, 503] width 178 height 30
click at [516, 492] on input "cut" at bounding box center [442, 503] width 178 height 30
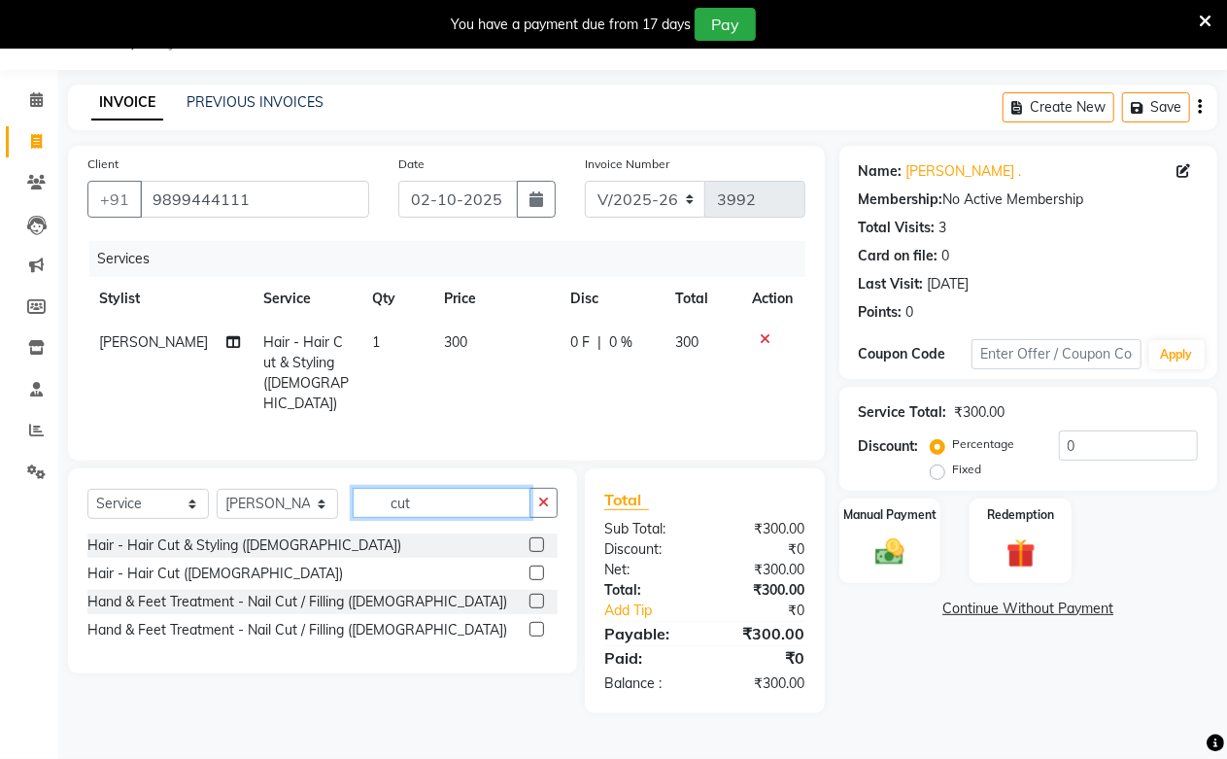
click at [516, 492] on input "cut" at bounding box center [442, 503] width 178 height 30
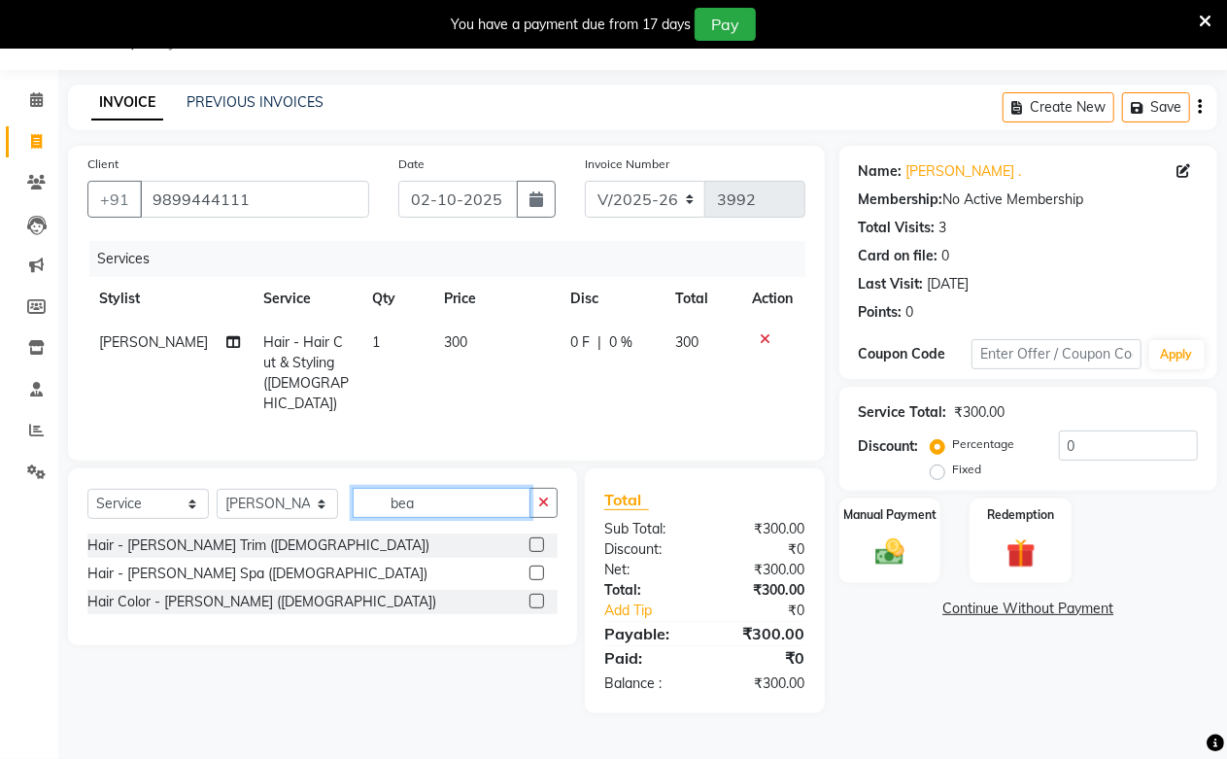
type input "bea"
click at [537, 540] on label at bounding box center [536, 544] width 15 height 15
click at [537, 540] on input "checkbox" at bounding box center [535, 545] width 13 height 13
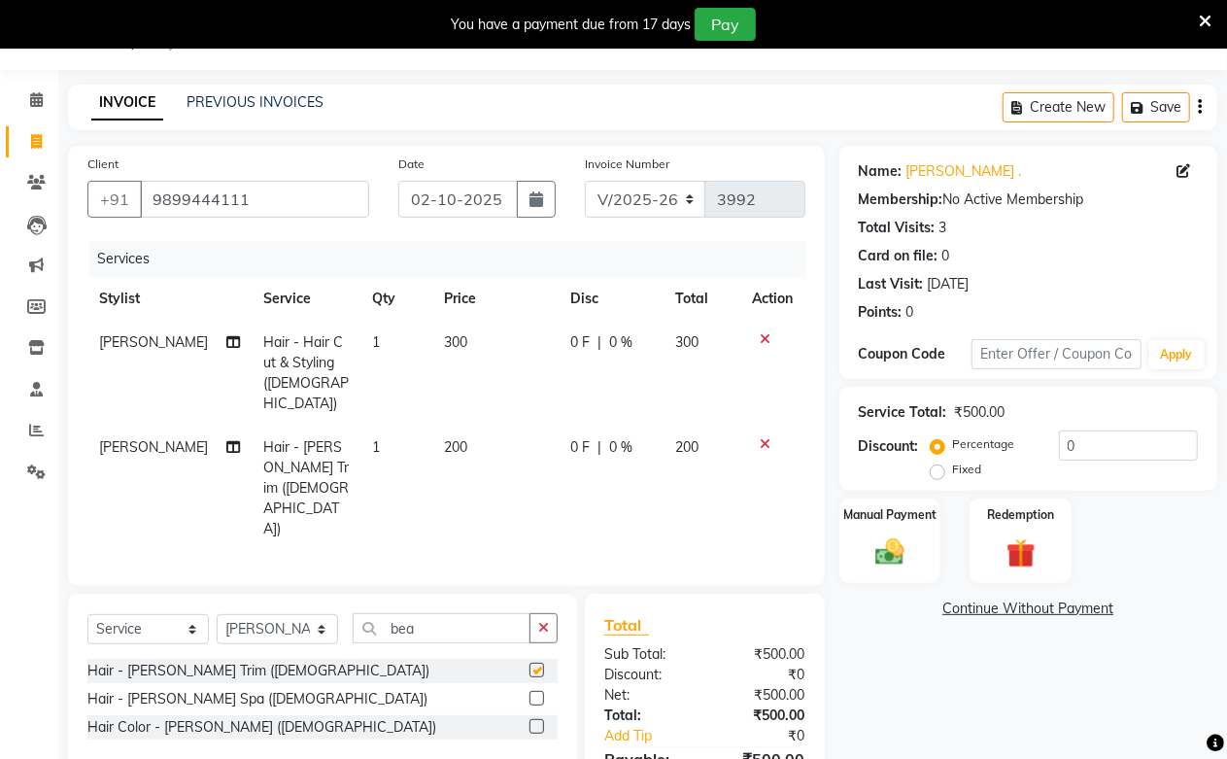
checkbox input "false"
click at [860, 555] on div "Manual Payment" at bounding box center [890, 540] width 106 height 88
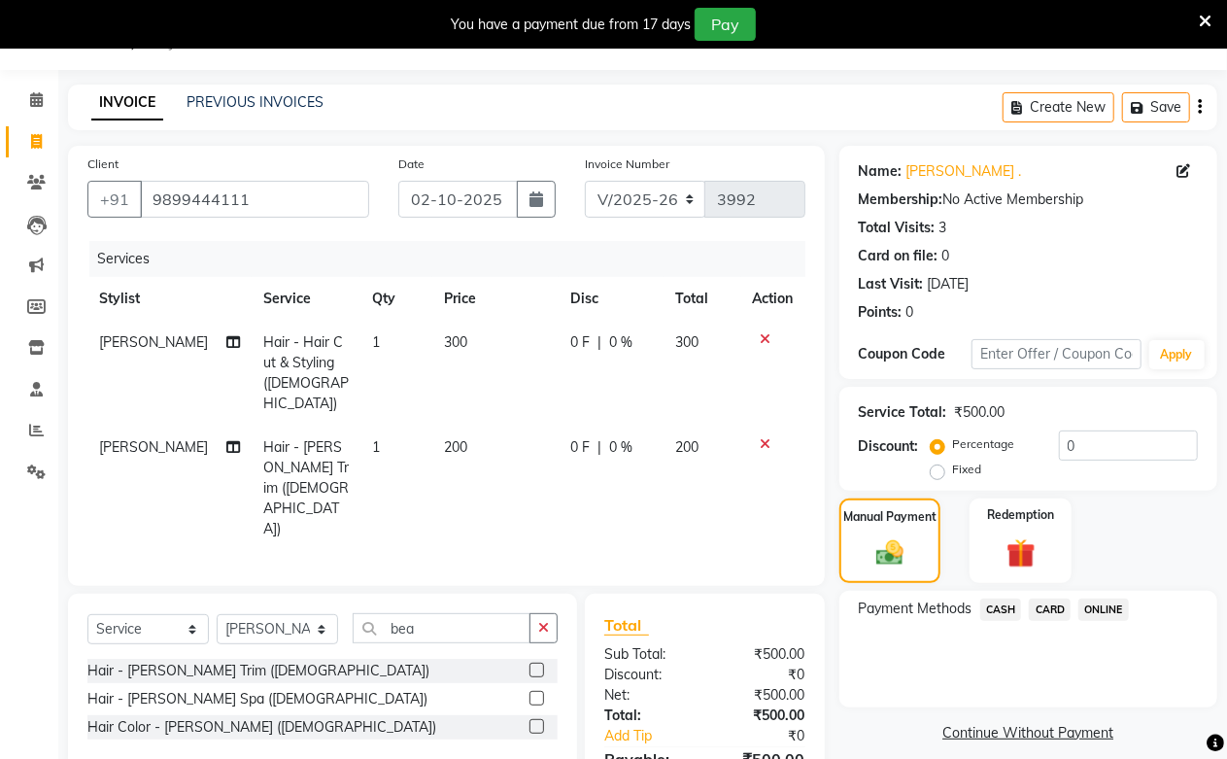
click at [1081, 609] on span "ONLINE" at bounding box center [1103, 609] width 51 height 22
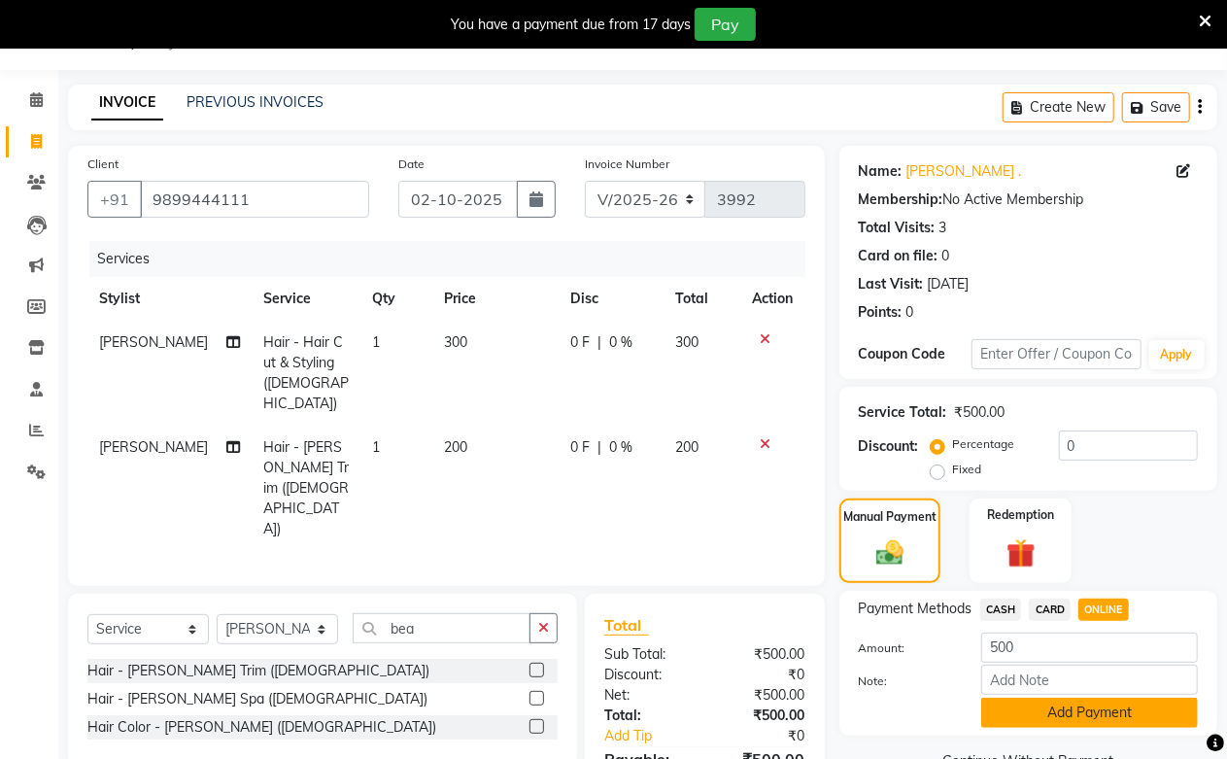
click at [1109, 712] on button "Add Payment" at bounding box center [1089, 713] width 217 height 30
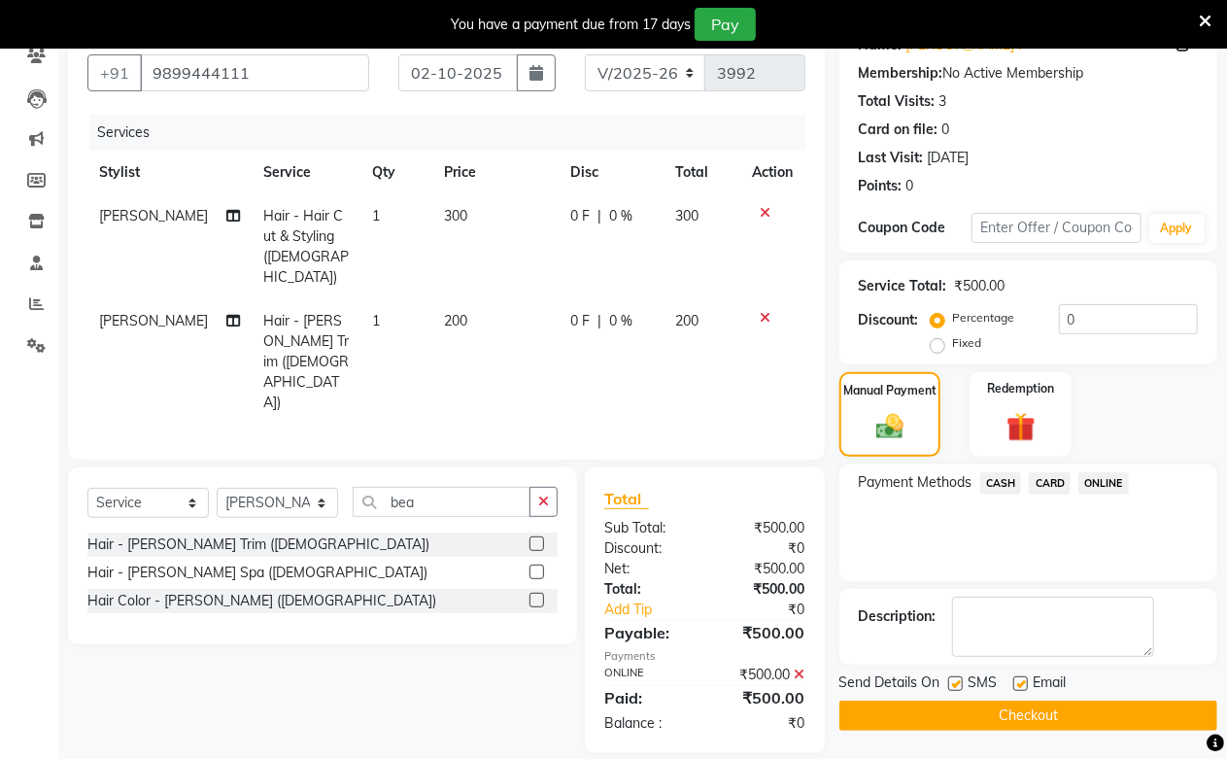
scroll to position [176, 0]
click at [1108, 714] on button "Checkout" at bounding box center [1028, 714] width 378 height 30
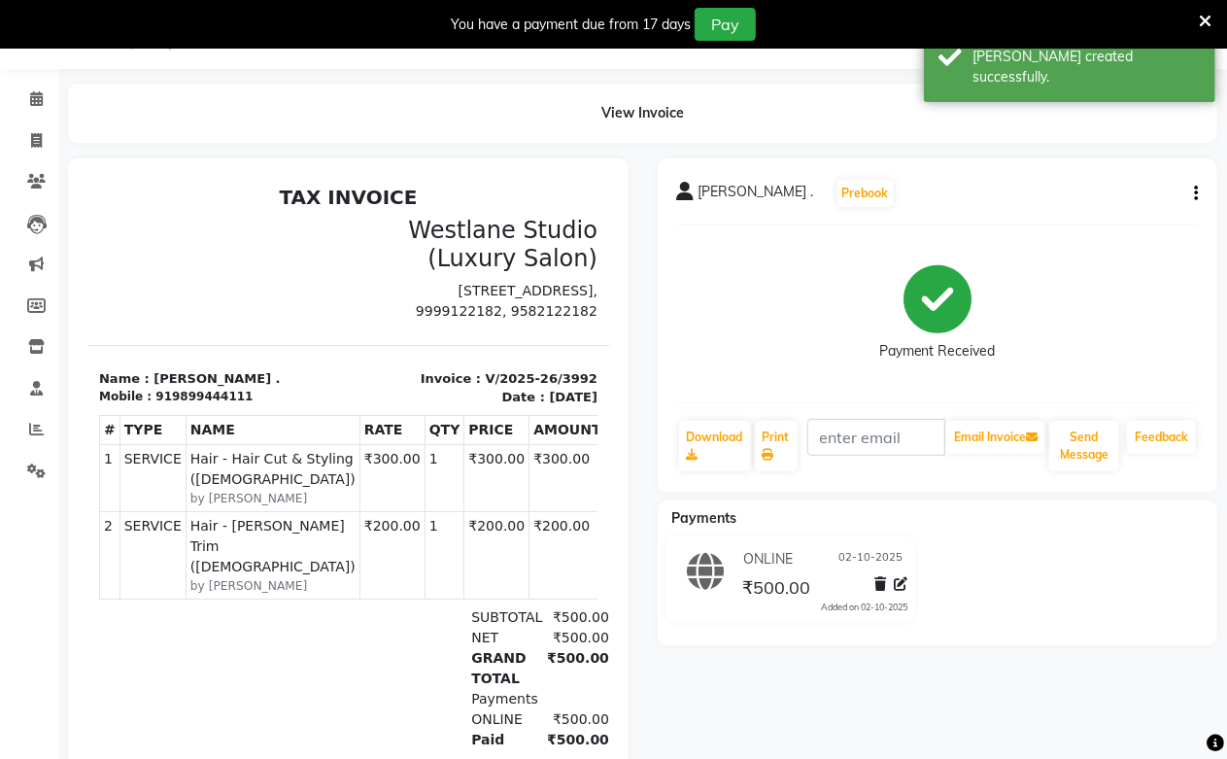
scroll to position [16, 0]
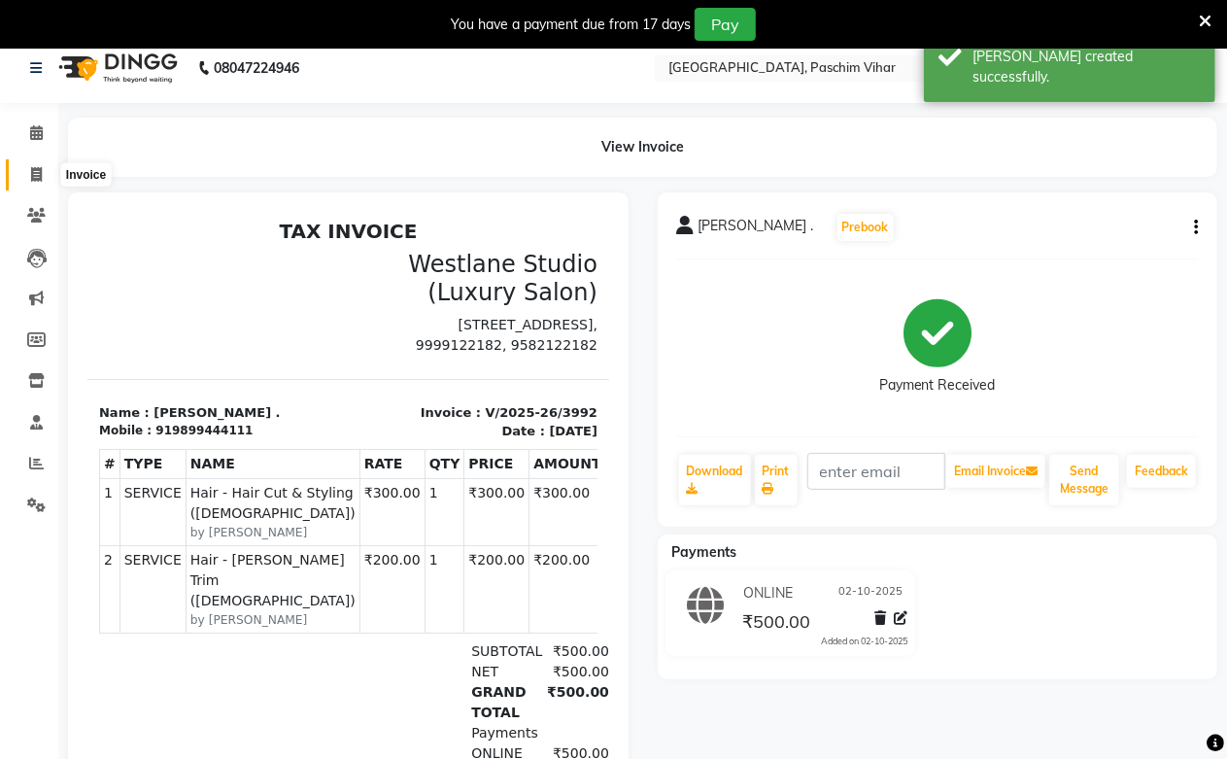
click at [31, 176] on icon at bounding box center [36, 174] width 11 height 15
select select "service"
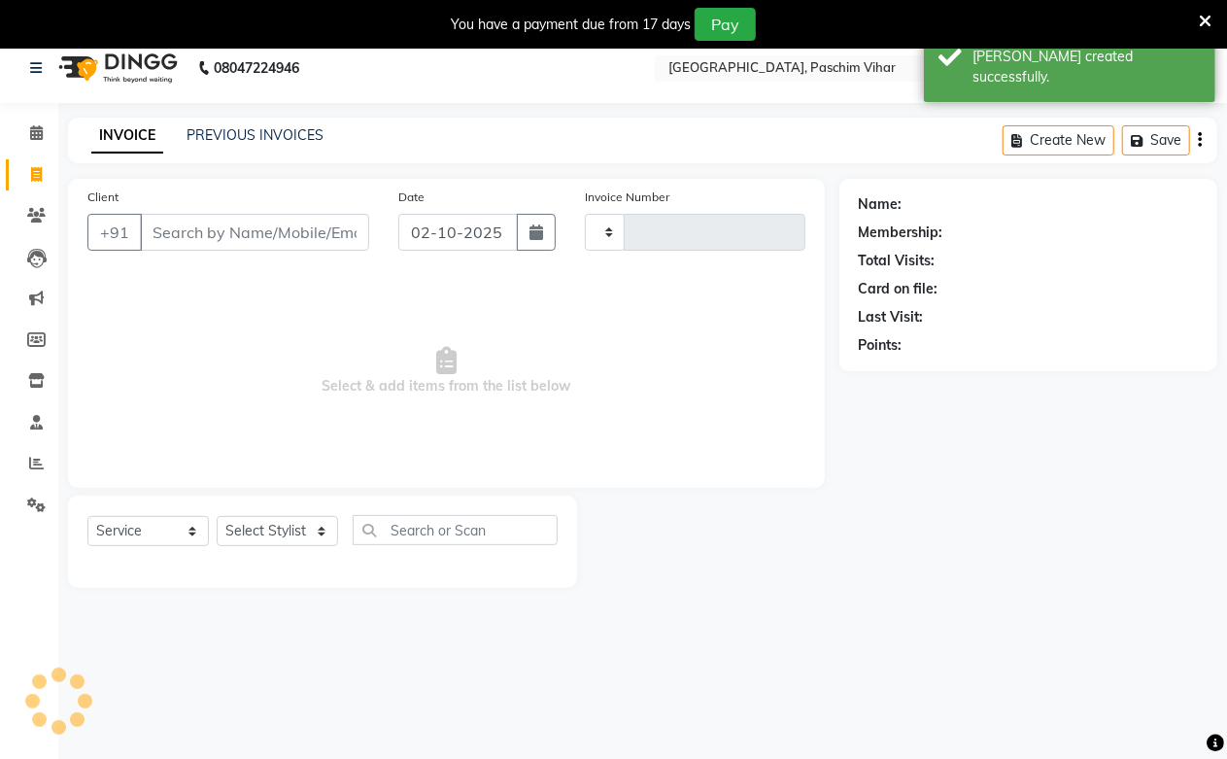
scroll to position [49, 0]
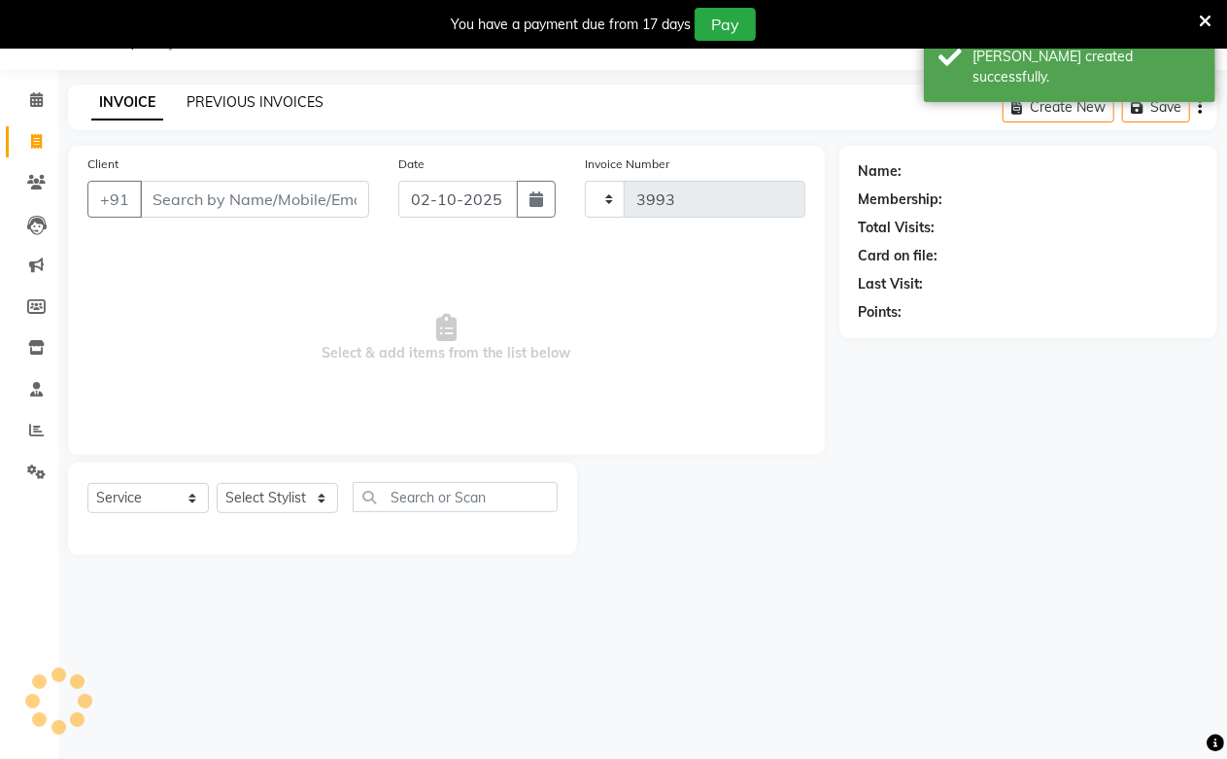
click at [221, 102] on link "PREVIOUS INVOICES" at bounding box center [255, 101] width 137 height 17
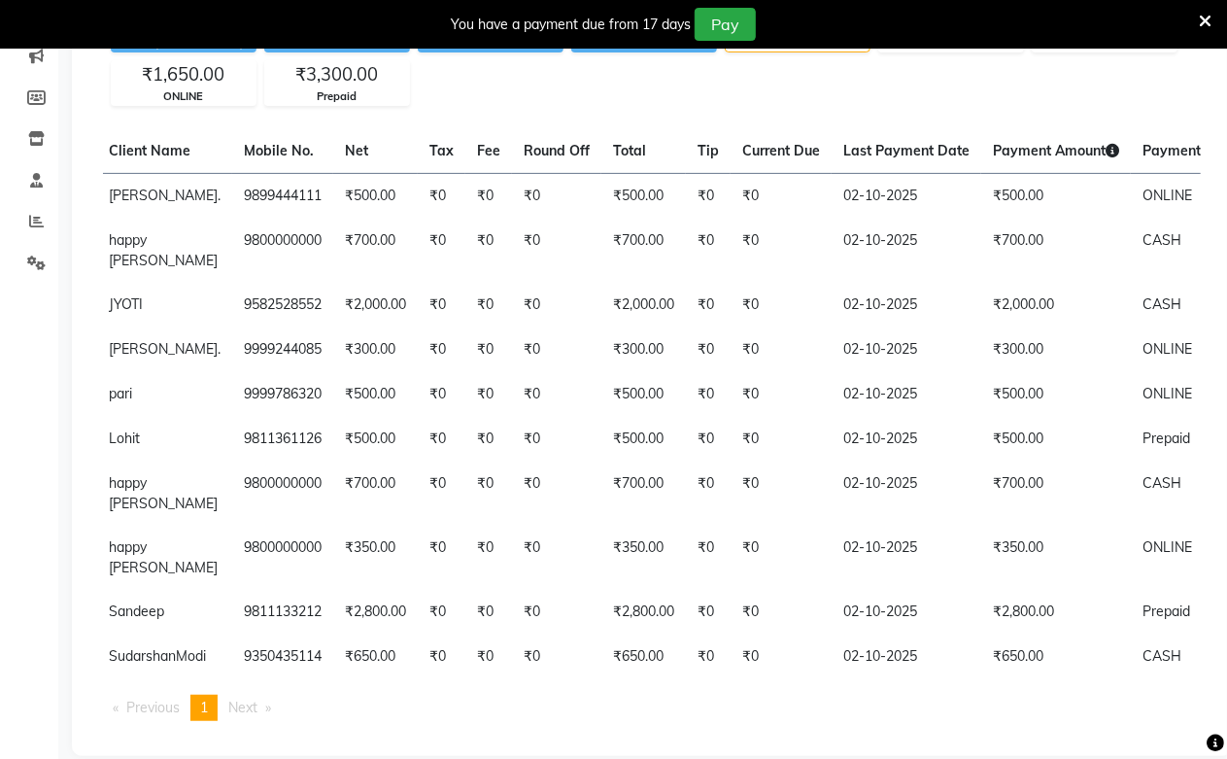
scroll to position [0, 230]
